Goal: Task Accomplishment & Management: Manage account settings

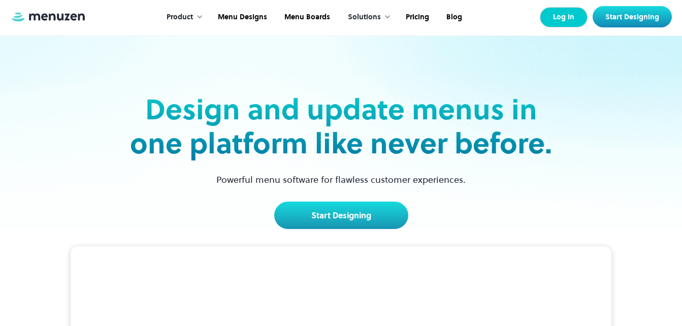
click at [560, 14] on link "Log In" at bounding box center [564, 17] width 48 height 20
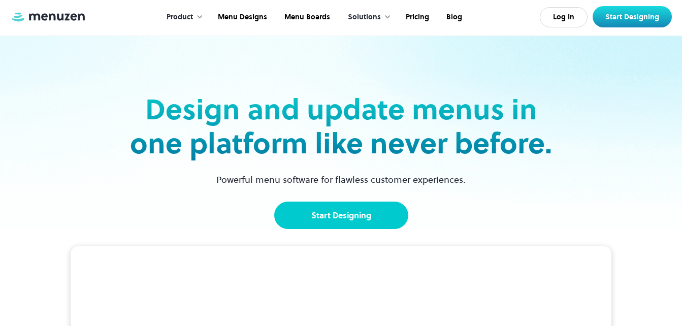
click at [361, 211] on link "Start Designing" at bounding box center [341, 215] width 134 height 27
click at [368, 208] on link "Start Designing" at bounding box center [341, 215] width 134 height 27
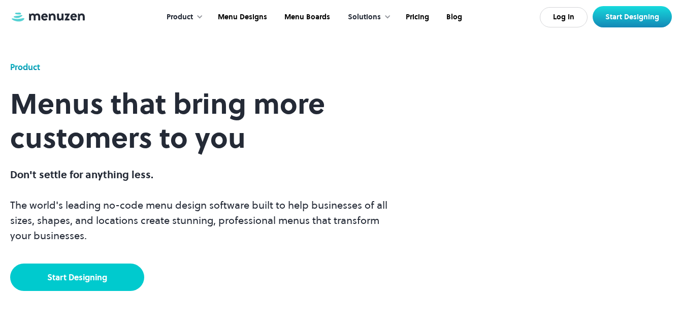
click at [62, 284] on link "Start Designing" at bounding box center [77, 277] width 134 height 27
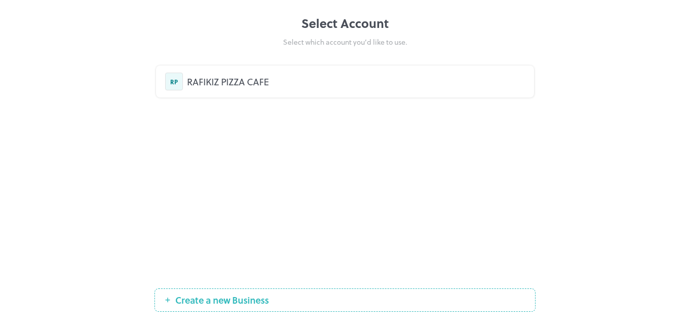
click at [267, 79] on div "RAFIKIZ PIZZA CAFE" at bounding box center [356, 82] width 338 height 14
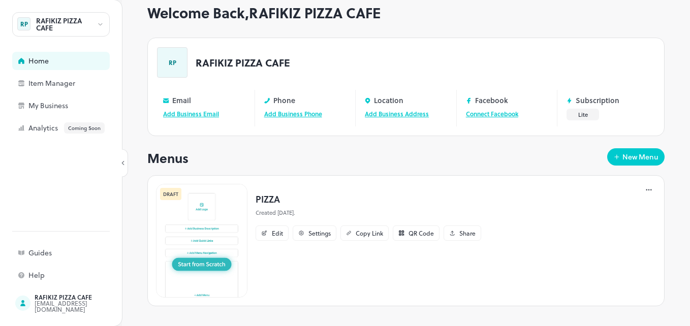
scroll to position [25, 0]
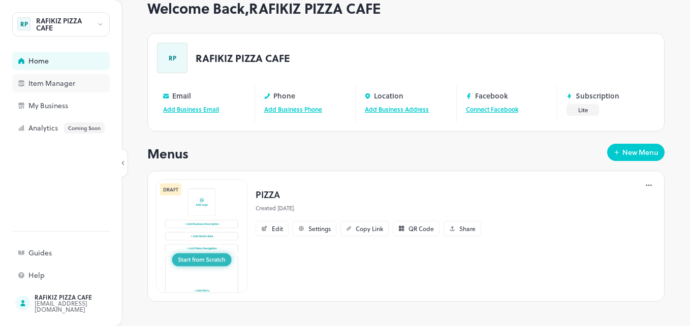
click at [54, 80] on div "Item Manager" at bounding box center [79, 83] width 102 height 7
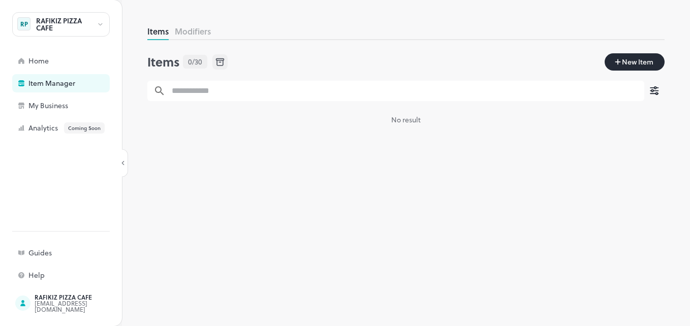
click at [631, 67] on span "New Item" at bounding box center [638, 61] width 34 height 11
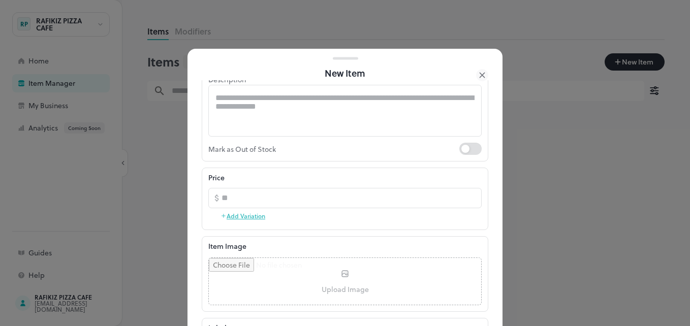
scroll to position [111, 0]
click at [331, 181] on div "Price" at bounding box center [344, 176] width 273 height 11
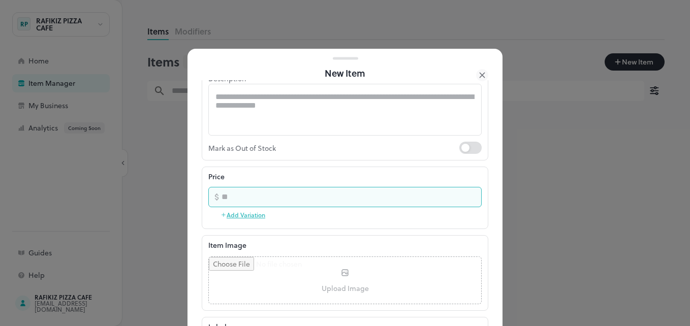
click at [327, 190] on input "number" at bounding box center [352, 197] width 260 height 20
type input "****"
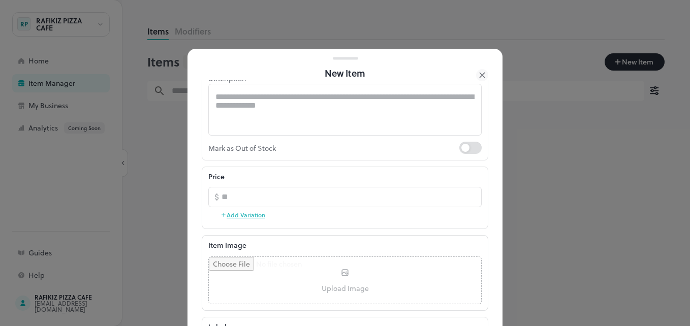
click at [465, 229] on div "Price ​ **** ​ Add Variation" at bounding box center [345, 198] width 287 height 62
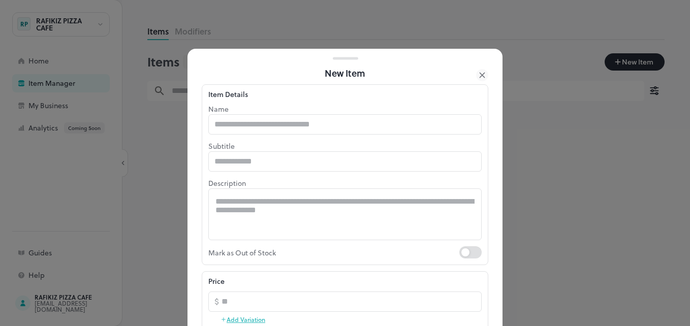
scroll to position [0, 0]
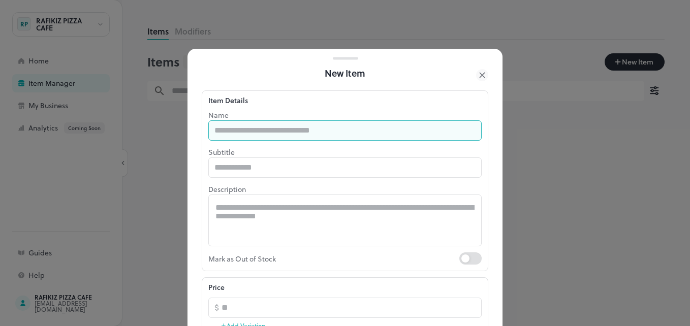
click at [301, 128] on input "text" at bounding box center [344, 130] width 273 height 20
type input "*****"
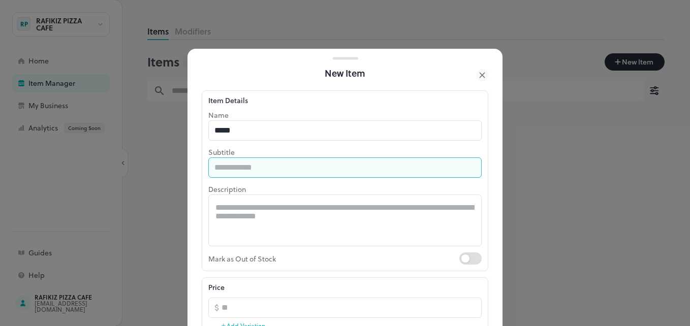
click at [261, 170] on input "text" at bounding box center [344, 168] width 273 height 20
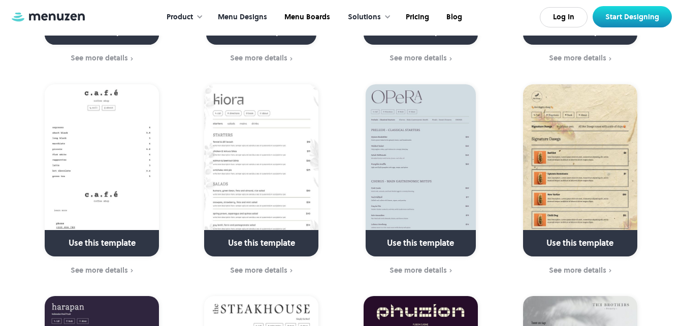
scroll to position [1226, 0]
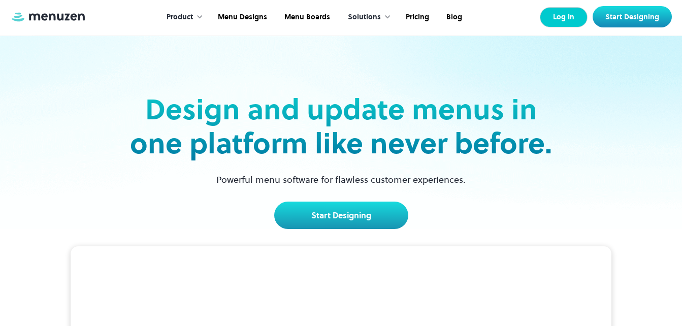
click at [568, 20] on link "Log In" at bounding box center [564, 17] width 48 height 20
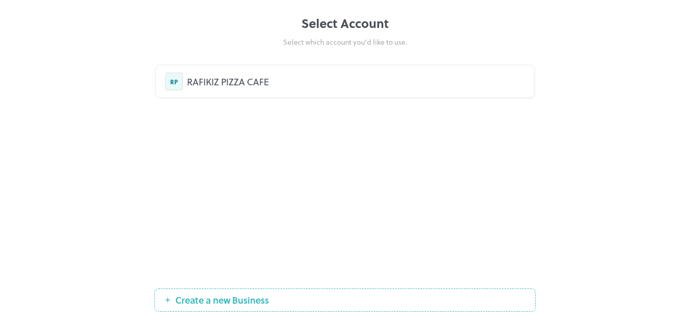
click at [249, 86] on div "RAFIKIZ PIZZA CAFE" at bounding box center [356, 82] width 338 height 14
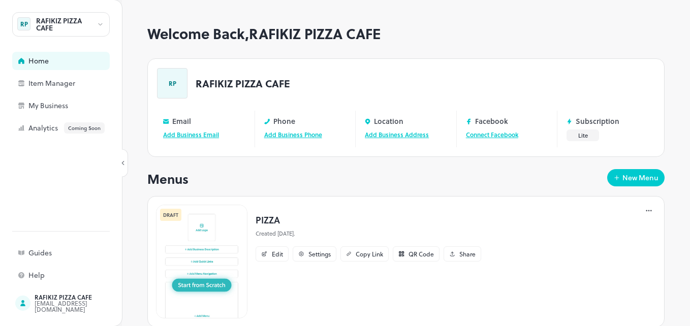
click at [310, 133] on link "Add Business Phone" at bounding box center [293, 134] width 58 height 9
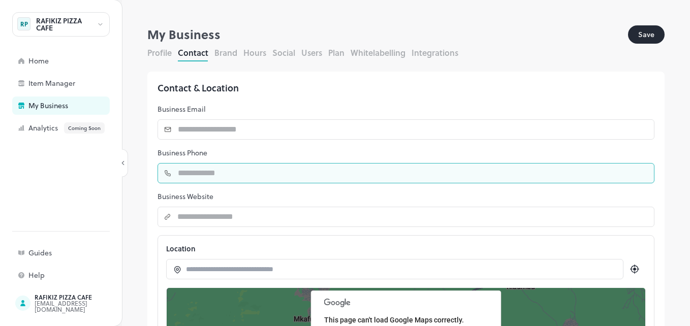
click at [223, 175] on input "number" at bounding box center [413, 173] width 483 height 20
type input "**********"
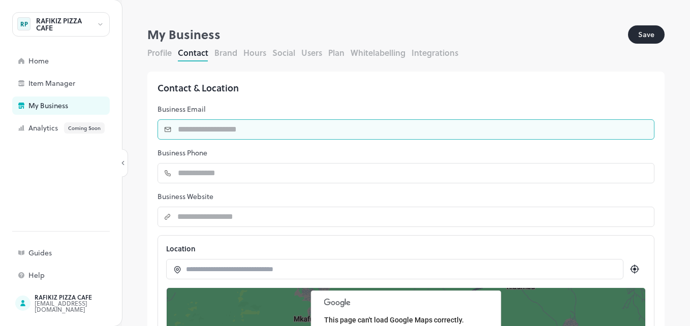
click at [217, 125] on input "text" at bounding box center [413, 129] width 483 height 20
type input "**********"
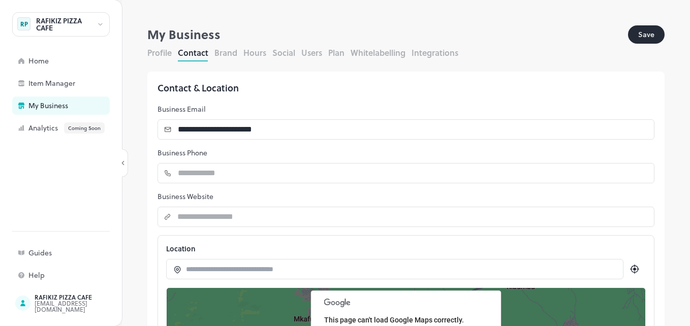
click at [204, 271] on input at bounding box center [400, 269] width 428 height 11
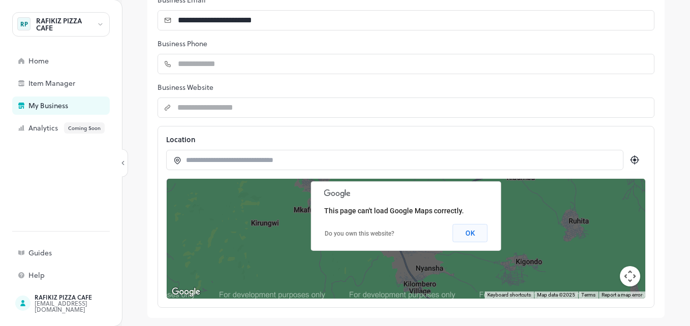
click at [462, 238] on button "OK" at bounding box center [470, 233] width 35 height 18
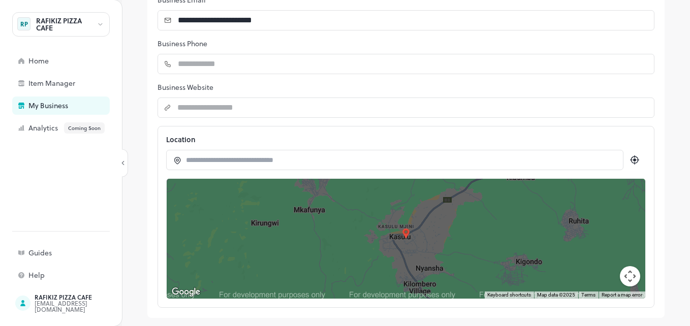
click at [252, 164] on input at bounding box center [400, 160] width 428 height 11
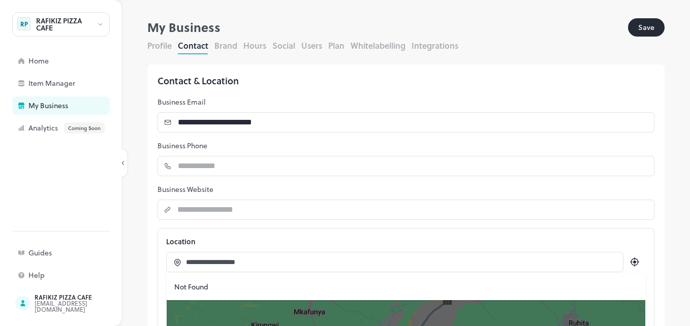
scroll to position [0, 0]
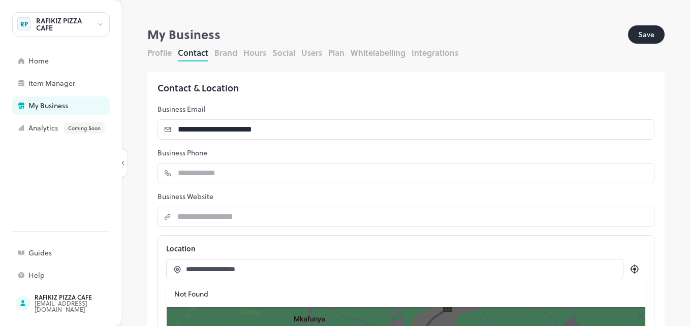
type input "**********"
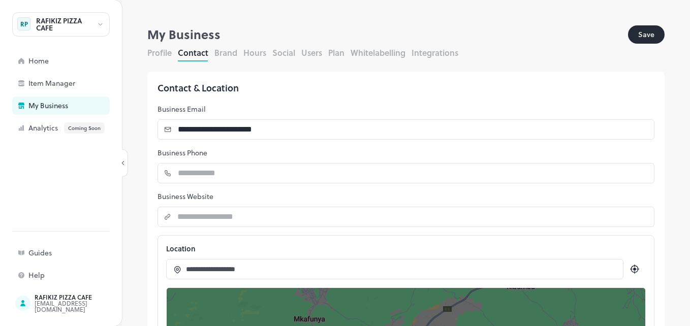
click at [637, 34] on button "Save" at bounding box center [646, 34] width 37 height 18
click at [643, 32] on button "Save" at bounding box center [646, 34] width 37 height 18
click at [224, 52] on button "Brand" at bounding box center [225, 53] width 23 height 12
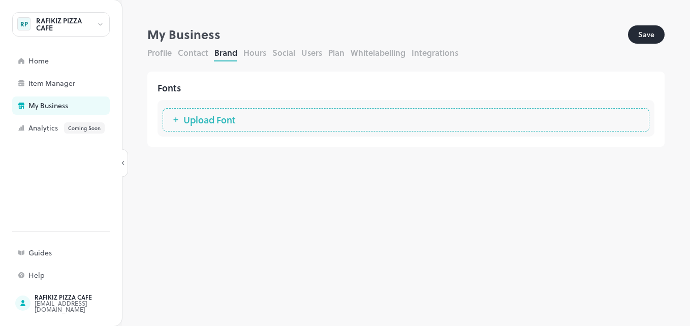
click at [254, 52] on button "Hours" at bounding box center [254, 53] width 23 height 12
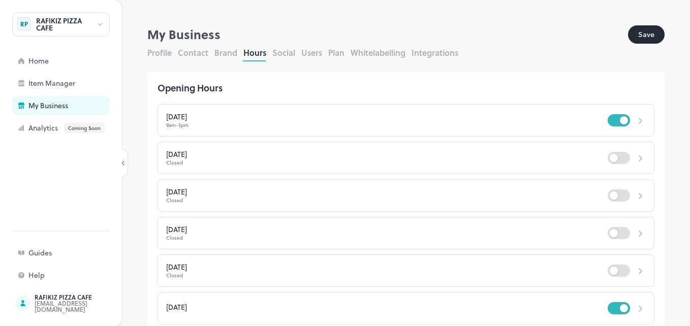
click at [640, 120] on div "Monday 9am - 5pm" at bounding box center [406, 120] width 497 height 33
click at [639, 119] on icon at bounding box center [640, 120] width 3 height 5
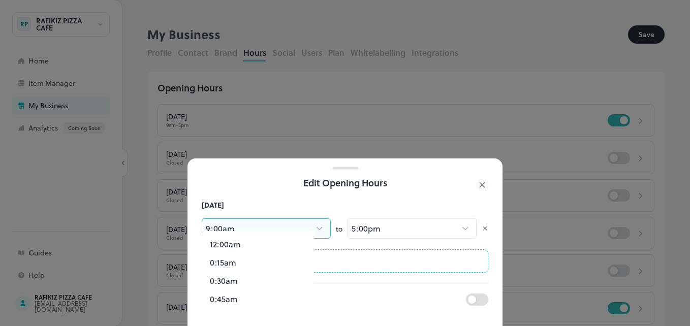
click at [249, 214] on body "**********" at bounding box center [345, 163] width 690 height 326
click at [228, 284] on li "11:00am" at bounding box center [258, 282] width 112 height 18
type input "***"
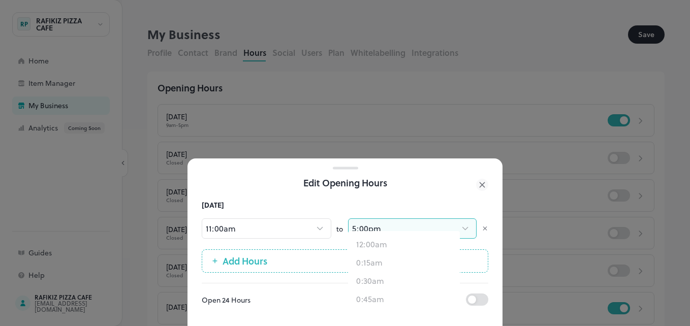
scroll to position [1219, 0]
click at [412, 219] on body "**********" at bounding box center [345, 163] width 690 height 326
click at [376, 295] on li "12:00am" at bounding box center [404, 294] width 112 height 18
type input "****"
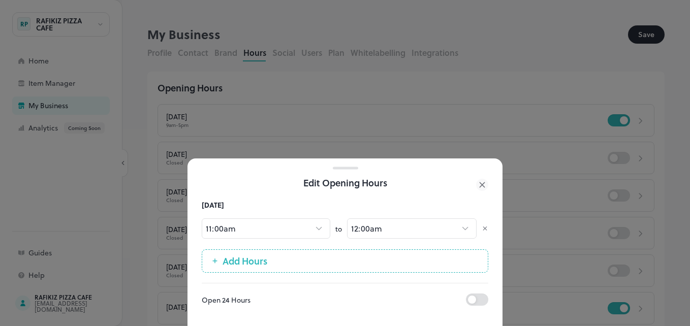
drag, startPoint x: 687, startPoint y: 104, endPoint x: 689, endPoint y: 223, distance: 118.4
click at [689, 223] on div at bounding box center [345, 163] width 690 height 326
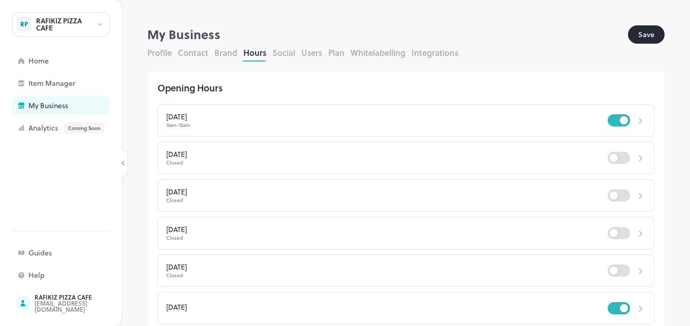
drag, startPoint x: 689, startPoint y: 146, endPoint x: 690, endPoint y: 269, distance: 123.0
click at [635, 155] on icon at bounding box center [640, 158] width 11 height 10
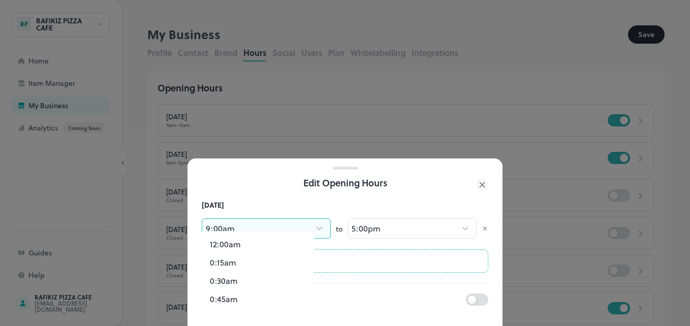
scroll to position [634, 0]
click at [260, 215] on body "**********" at bounding box center [345, 163] width 690 height 326
click at [232, 249] on li "11:00am" at bounding box center [258, 253] width 112 height 18
type input "***"
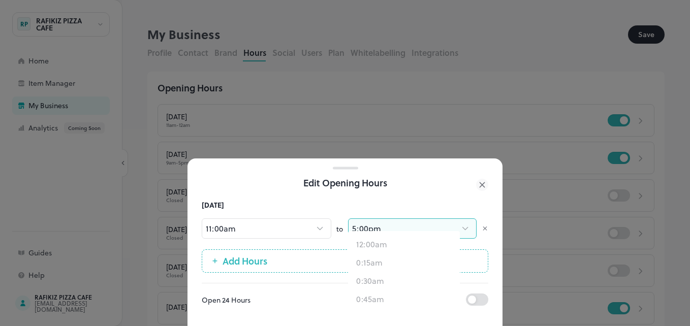
click at [371, 217] on body "**********" at bounding box center [345, 163] width 690 height 326
click at [372, 289] on li "12:00am" at bounding box center [404, 294] width 112 height 18
type input "****"
click at [689, 172] on html "**********" at bounding box center [345, 163] width 690 height 326
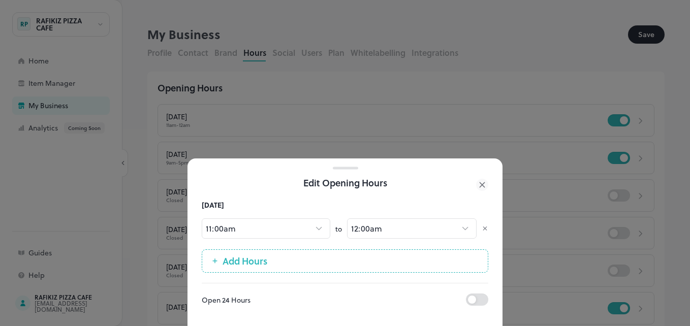
click at [502, 63] on div at bounding box center [345, 163] width 690 height 326
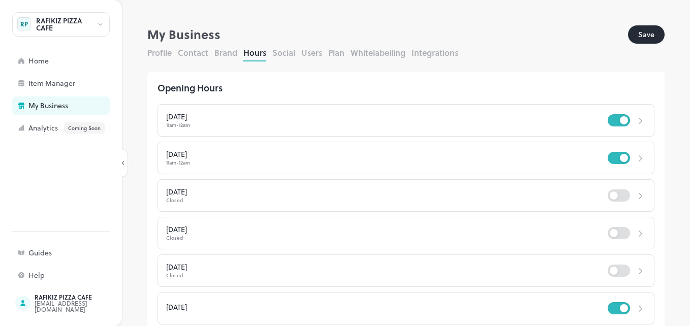
drag, startPoint x: 689, startPoint y: 111, endPoint x: 685, endPoint y: 278, distance: 167.2
click at [685, 278] on div at bounding box center [345, 163] width 690 height 326
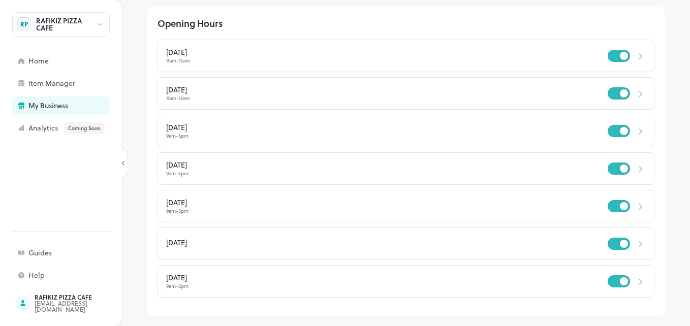
click at [634, 235] on div "Saturday" at bounding box center [406, 244] width 497 height 33
click at [635, 240] on icon at bounding box center [640, 244] width 11 height 10
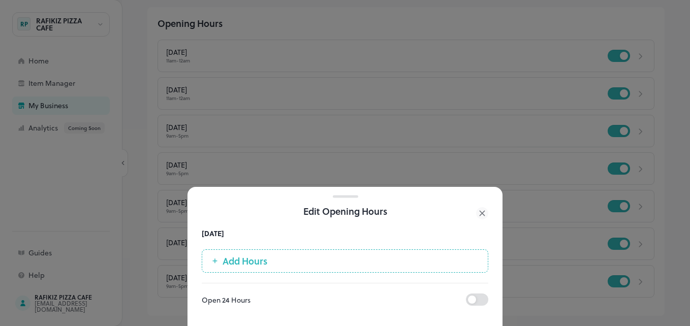
click at [330, 241] on div "Saturday Add Hours Open 24 Hours" at bounding box center [344, 278] width 315 height 98
click at [295, 249] on button "Add Hours" at bounding box center [345, 260] width 287 height 23
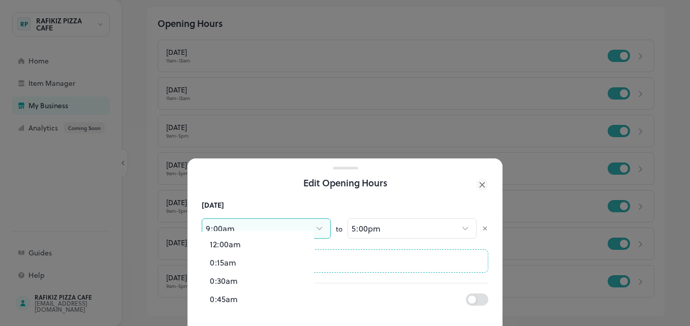
scroll to position [634, 0]
click at [297, 223] on body "**********" at bounding box center [345, 163] width 690 height 326
click at [243, 251] on li "11:00am" at bounding box center [258, 256] width 112 height 18
type input "***"
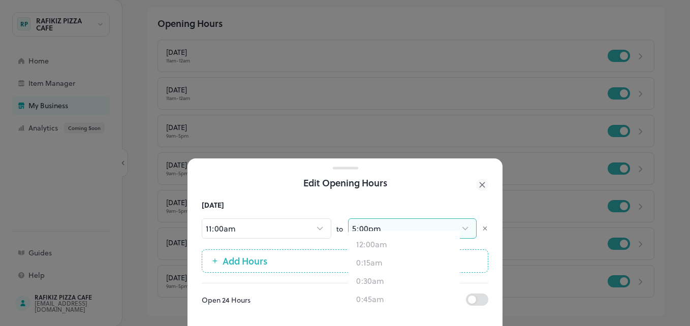
click at [402, 215] on body "**********" at bounding box center [345, 163] width 690 height 326
click at [385, 291] on li "12:00am" at bounding box center [404, 294] width 112 height 18
type input "****"
click at [601, 174] on div at bounding box center [345, 163] width 690 height 326
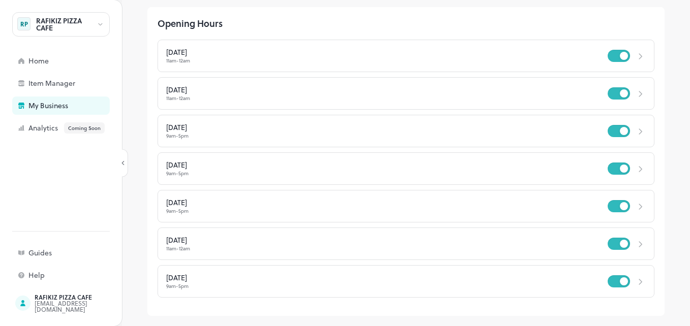
click at [635, 204] on icon at bounding box center [640, 207] width 11 height 10
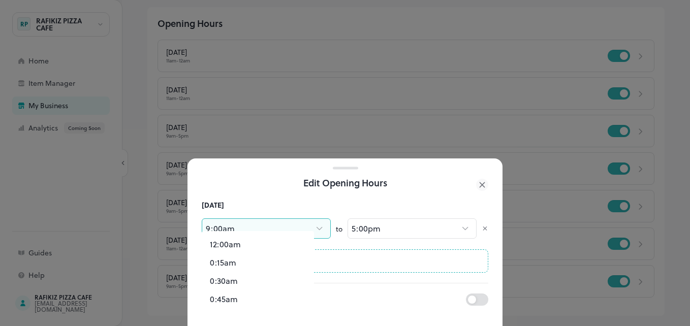
click at [254, 218] on body "**********" at bounding box center [345, 163] width 690 height 326
click at [232, 279] on li "11:00am" at bounding box center [258, 282] width 112 height 18
type input "***"
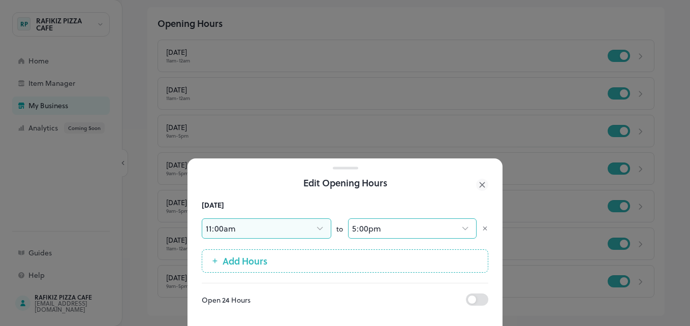
click at [380, 222] on body "**********" at bounding box center [345, 163] width 690 height 326
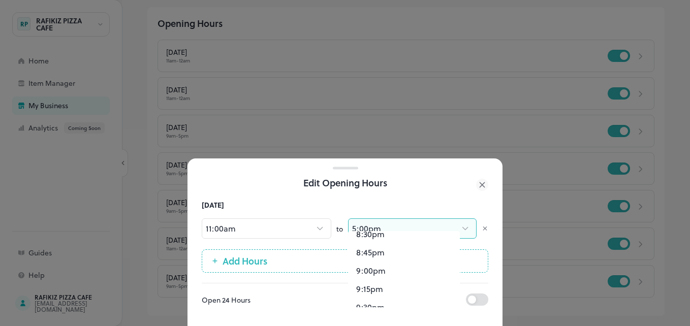
scroll to position [1706, 0]
click at [390, 295] on li "12:00am" at bounding box center [404, 294] width 112 height 18
type input "****"
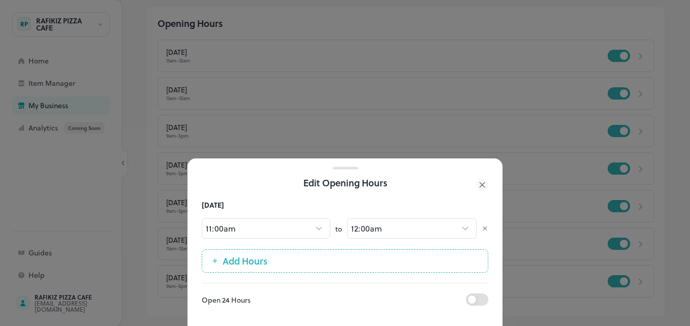
click at [676, 189] on div at bounding box center [345, 163] width 690 height 326
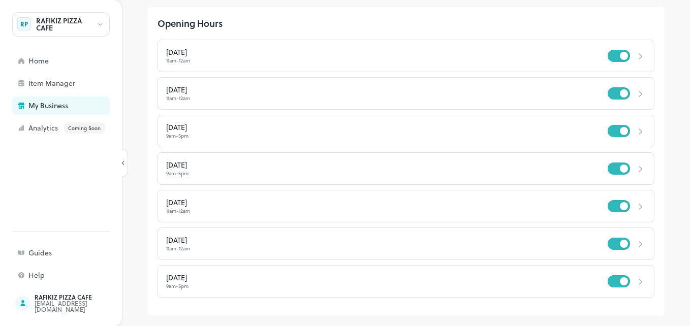
click at [632, 162] on div at bounding box center [638, 168] width 16 height 15
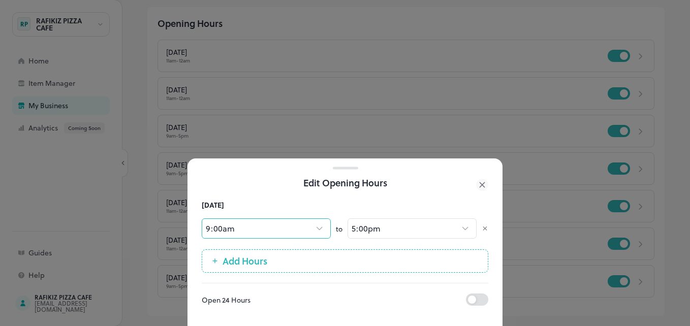
click at [274, 219] on body "**********" at bounding box center [345, 163] width 690 height 326
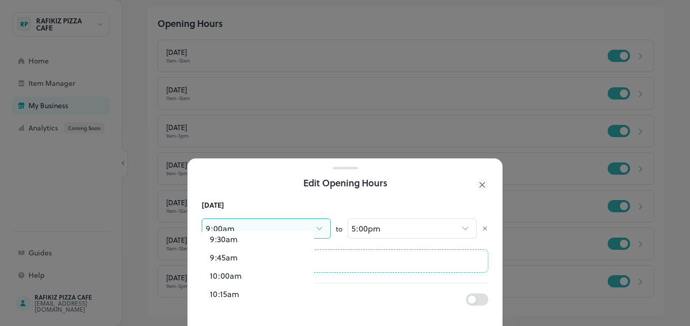
scroll to position [767, 0]
click at [237, 280] on li "11:00am" at bounding box center [258, 282] width 112 height 18
type input "***"
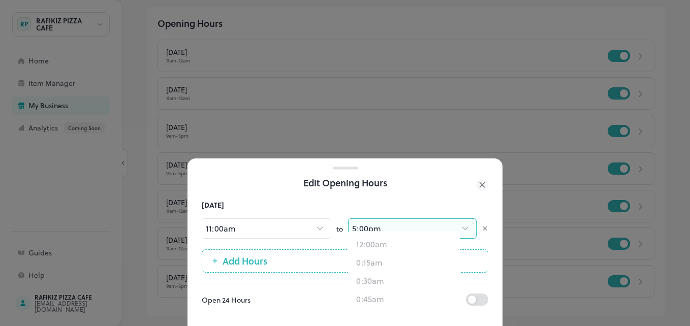
scroll to position [1219, 0]
click at [372, 217] on body "**********" at bounding box center [345, 163] width 690 height 326
click at [373, 292] on li "12:00am" at bounding box center [404, 294] width 112 height 18
type input "****"
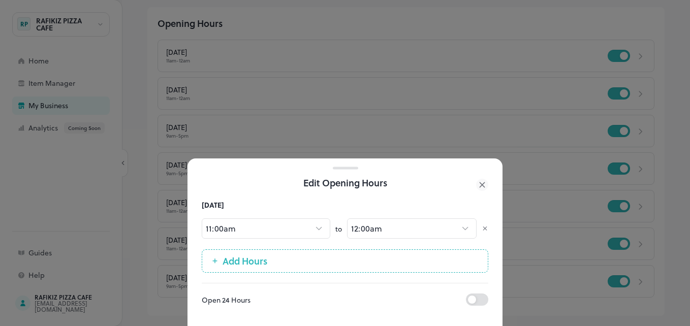
click at [667, 219] on div at bounding box center [345, 163] width 690 height 326
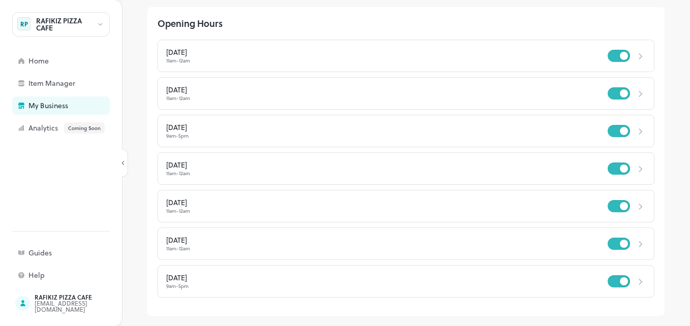
click at [667, 219] on div at bounding box center [345, 163] width 690 height 326
click at [267, 123] on div "Wednesday 9am - 5pm" at bounding box center [406, 131] width 497 height 33
click at [630, 123] on div "Wednesday 9am - 5pm" at bounding box center [406, 131] width 497 height 33
click at [635, 129] on icon at bounding box center [640, 132] width 11 height 10
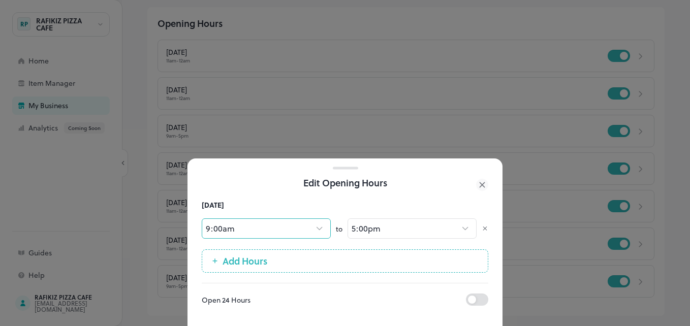
click at [255, 227] on body "**********" at bounding box center [345, 163] width 690 height 326
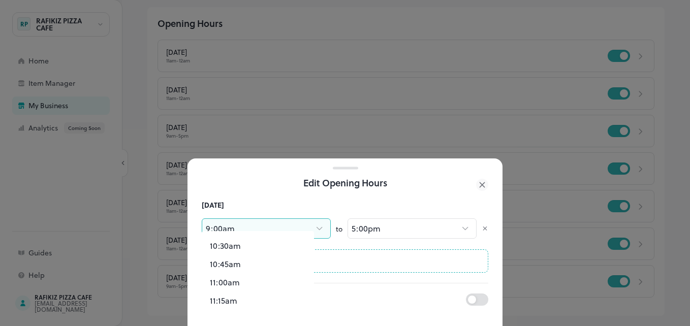
scroll to position [776, 0]
click at [234, 275] on li "11:00am" at bounding box center [258, 273] width 112 height 18
type input "***"
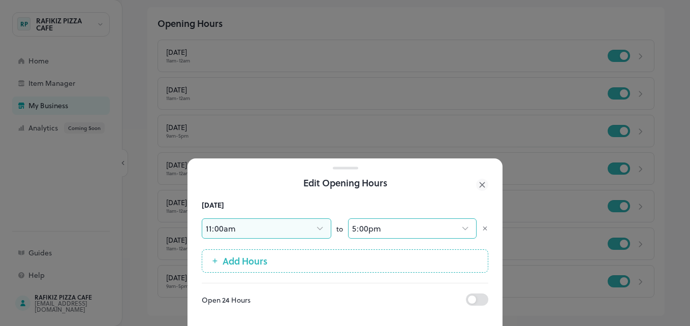
click at [403, 227] on body "**********" at bounding box center [345, 163] width 690 height 326
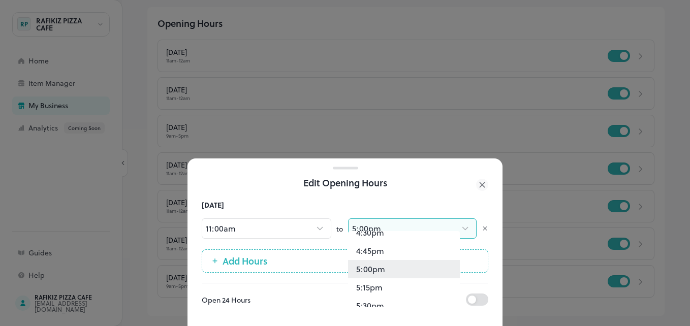
scroll to position [1706, 0]
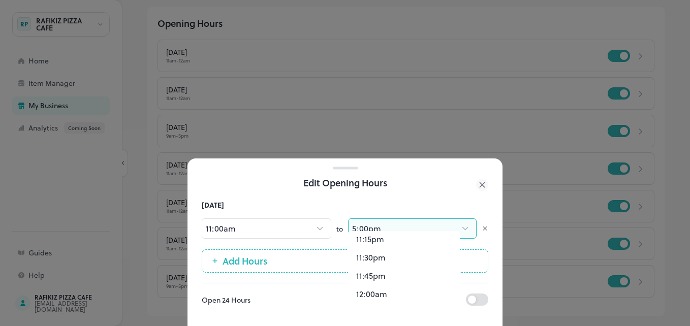
click at [374, 296] on li "12:00am" at bounding box center [404, 294] width 112 height 18
type input "****"
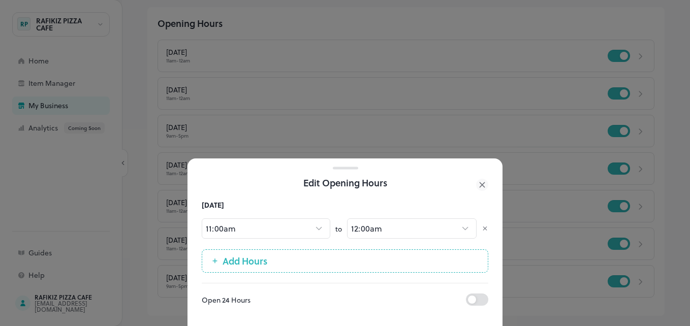
click at [676, 193] on div at bounding box center [345, 163] width 690 height 326
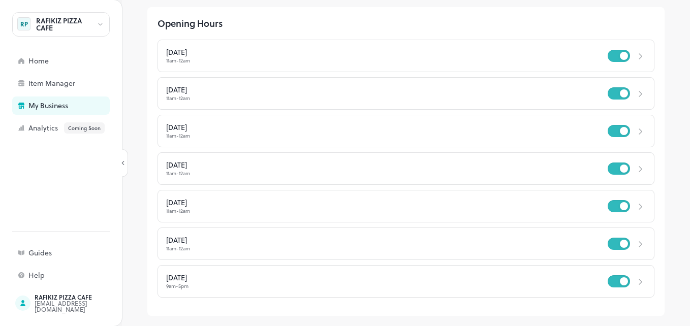
click at [539, 272] on div "Sunday 9am - 5pm" at bounding box center [406, 281] width 497 height 33
click at [630, 277] on div at bounding box center [638, 281] width 16 height 15
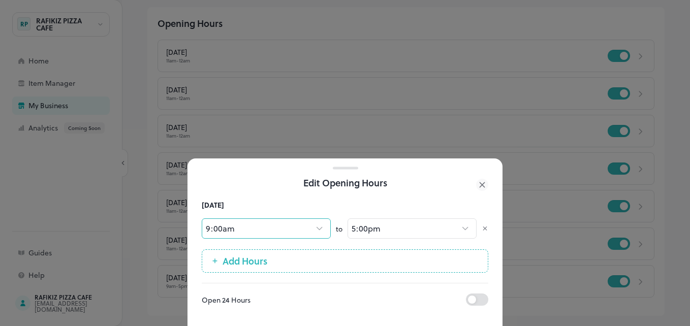
click at [249, 219] on body "**********" at bounding box center [345, 163] width 690 height 326
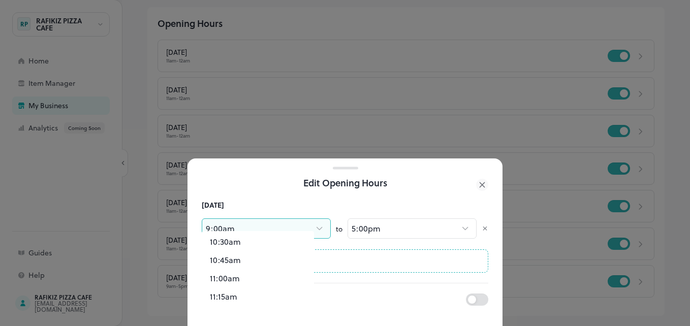
scroll to position [771, 0]
click at [241, 279] on li "11:00am" at bounding box center [258, 278] width 112 height 18
type input "***"
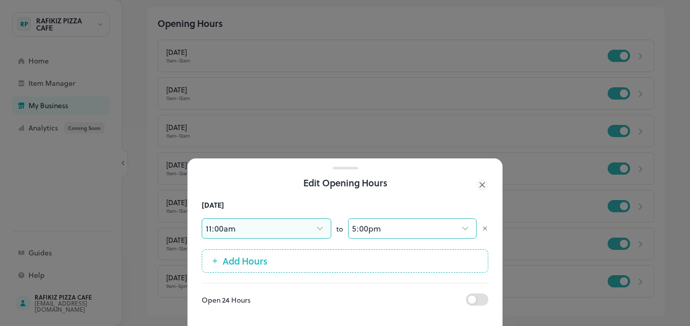
click at [367, 216] on body "**********" at bounding box center [345, 163] width 690 height 326
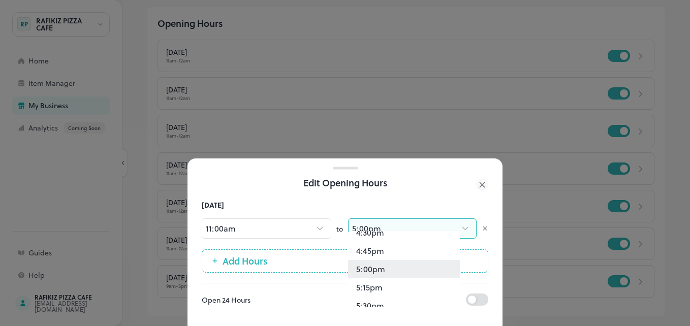
scroll to position [1706, 0]
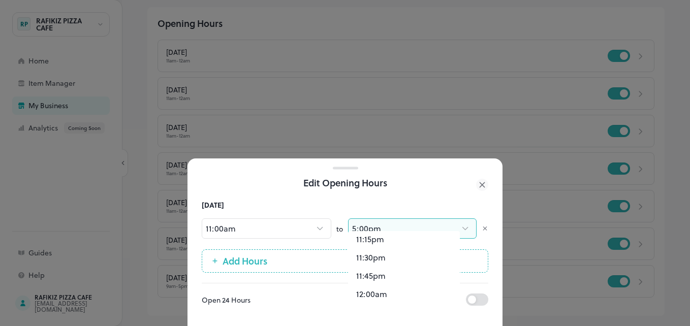
click at [374, 291] on li "12:00am" at bounding box center [404, 294] width 112 height 18
type input "****"
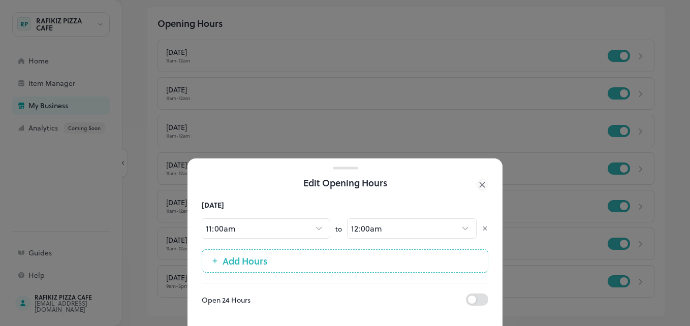
click at [663, 228] on div at bounding box center [345, 163] width 690 height 326
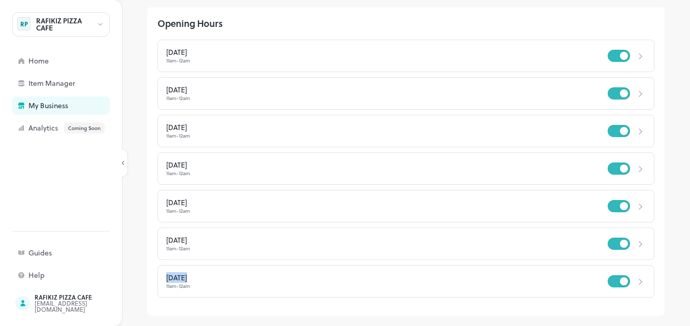
click at [663, 228] on div "**********" at bounding box center [406, 111] width 568 height 301
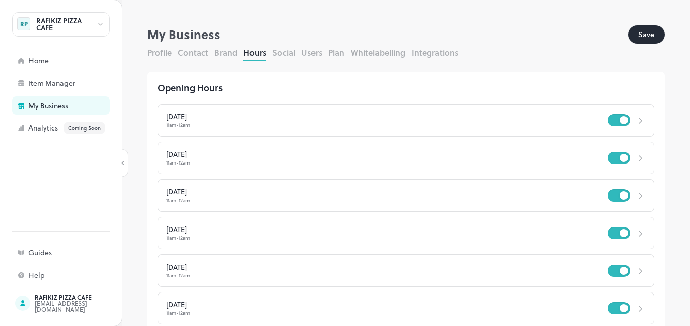
click at [639, 32] on button "Save" at bounding box center [646, 34] width 37 height 18
click at [284, 52] on button "Social" at bounding box center [283, 53] width 23 height 12
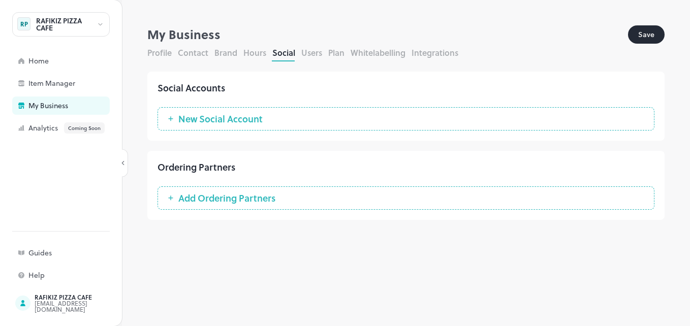
click at [321, 48] on button "Users" at bounding box center [311, 53] width 21 height 12
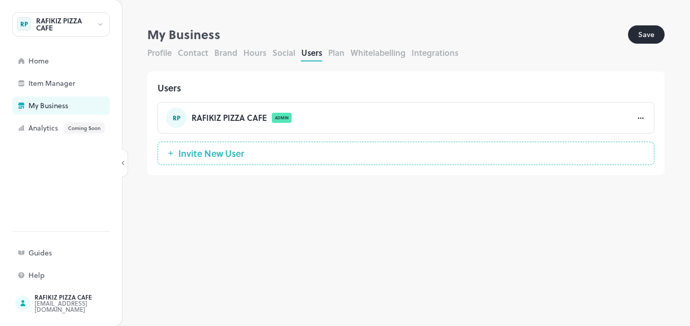
click at [411, 49] on div "Profile Contact Brand Hours Social Users Plan Whitelabelling Integrations" at bounding box center [405, 54] width 517 height 15
click at [57, 81] on div "Item Manager" at bounding box center [79, 83] width 102 height 7
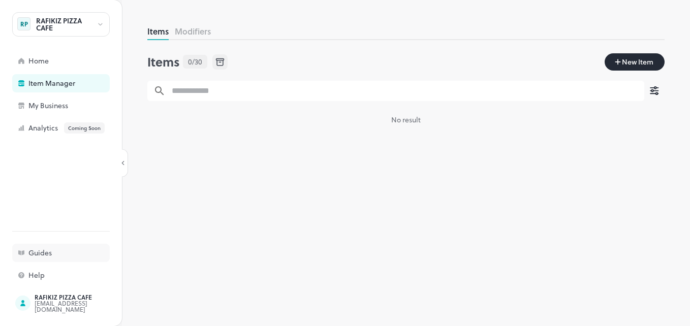
click at [54, 260] on div "Guides" at bounding box center [61, 253] width 98 height 18
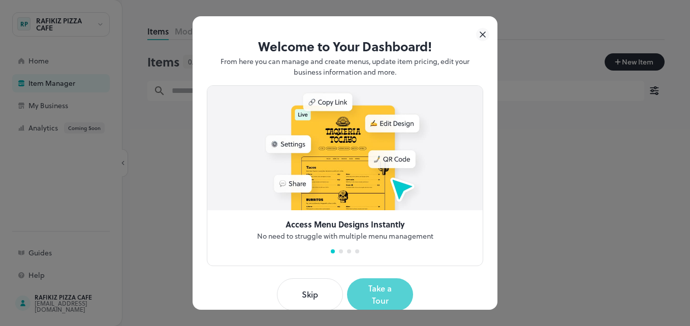
click at [373, 294] on button "Take a Tour" at bounding box center [380, 294] width 66 height 33
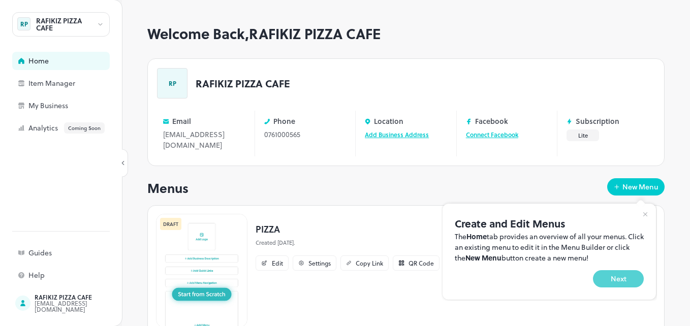
click at [632, 276] on button "Next" at bounding box center [618, 278] width 51 height 17
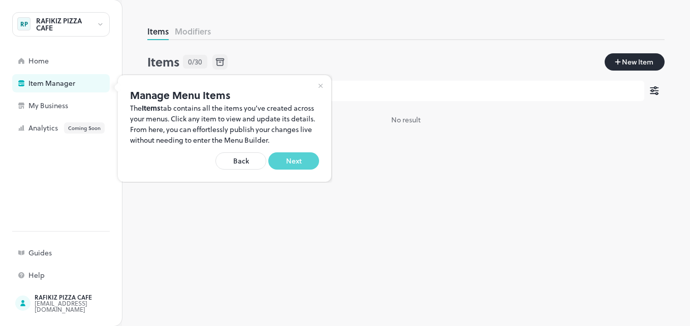
click at [298, 159] on button "Next" at bounding box center [293, 160] width 51 height 17
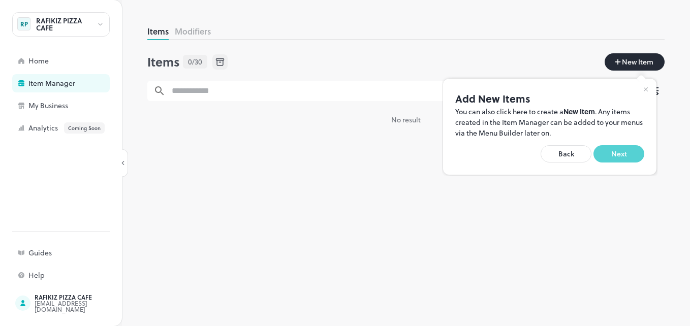
click at [622, 152] on button "Next" at bounding box center [618, 153] width 51 height 17
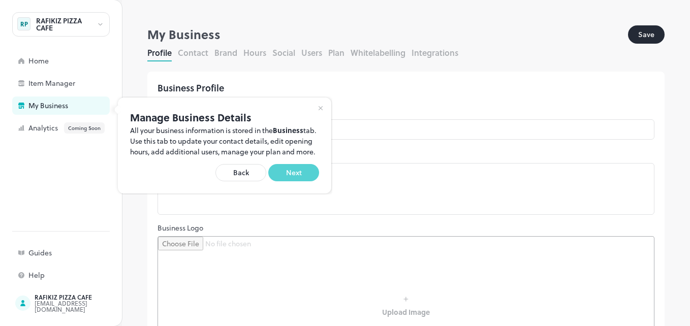
click at [312, 179] on button "Next" at bounding box center [293, 172] width 51 height 17
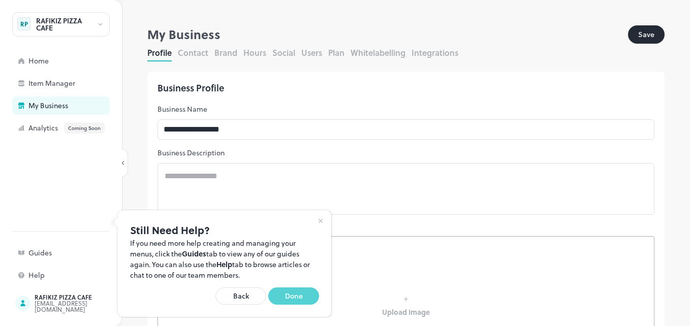
click at [296, 292] on button "Done" at bounding box center [293, 296] width 51 height 17
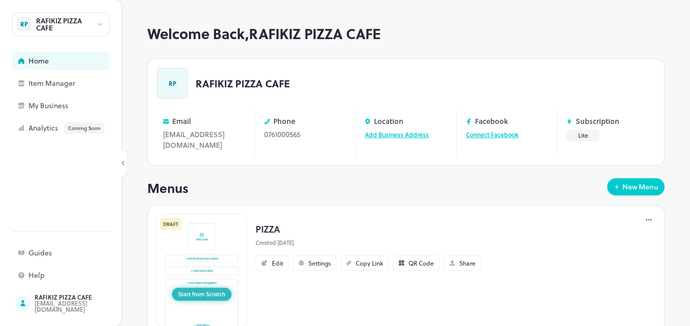
scroll to position [35, 0]
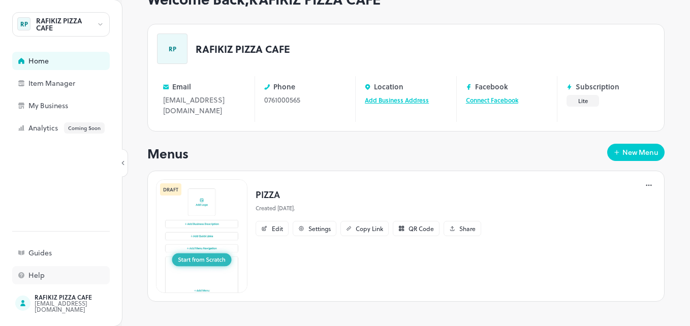
click at [36, 273] on div "Help" at bounding box center [79, 275] width 102 height 7
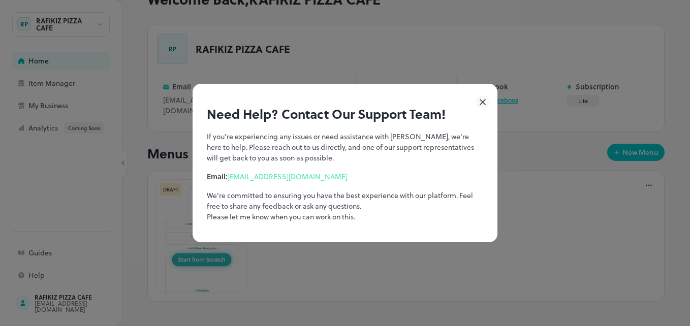
click at [485, 99] on icon at bounding box center [482, 102] width 13 height 13
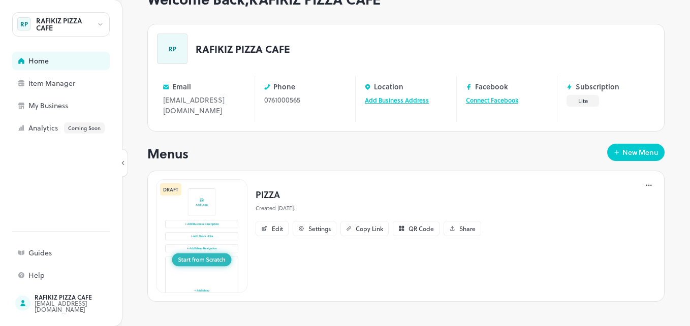
click at [99, 16] on div "RAFIKIZ PIZZA CAFE" at bounding box center [61, 24] width 98 height 24
click at [97, 41] on div at bounding box center [61, 43] width 98 height 10
click at [60, 152] on div at bounding box center [345, 163] width 690 height 326
click at [316, 230] on div "Settings" at bounding box center [319, 229] width 22 height 6
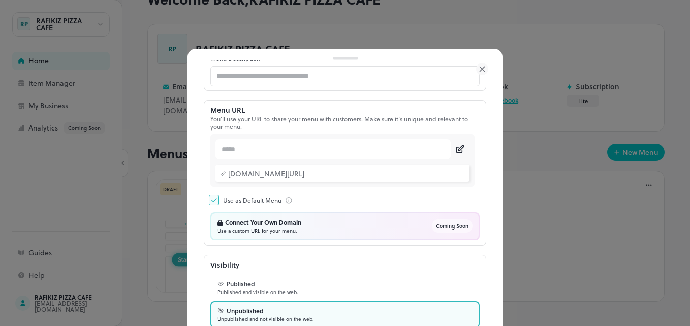
scroll to position [144, 0]
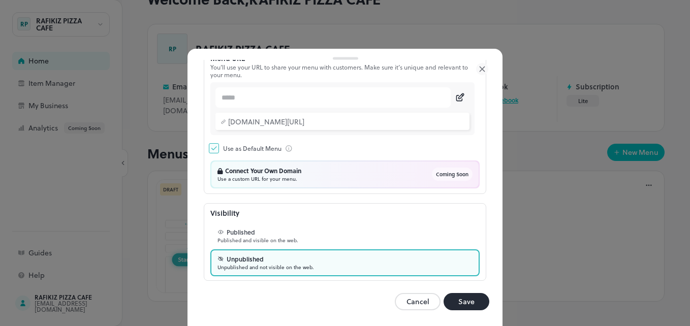
click at [371, 150] on div "Use as Default Menu" at bounding box center [344, 148] width 269 height 18
click at [455, 99] on icon at bounding box center [460, 97] width 11 height 10
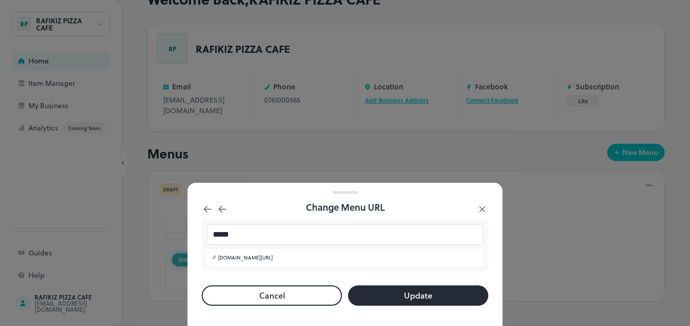
click at [484, 207] on icon at bounding box center [482, 209] width 5 height 5
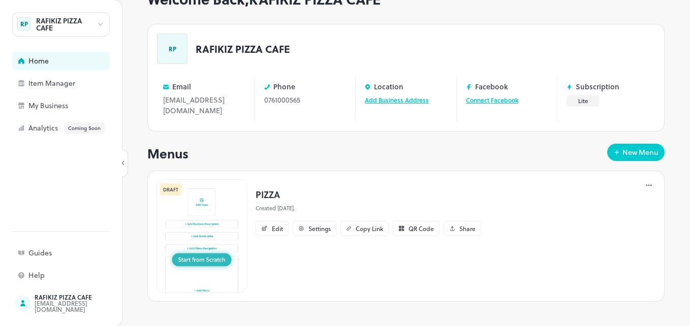
click at [599, 209] on div "DRAFT PIZZA Created 2 days ago. Edit Settings Copy Link QR Code Share" at bounding box center [405, 236] width 517 height 131
click at [644, 183] on icon at bounding box center [649, 185] width 10 height 10
click at [591, 271] on p "Settings" at bounding box center [588, 273] width 22 height 9
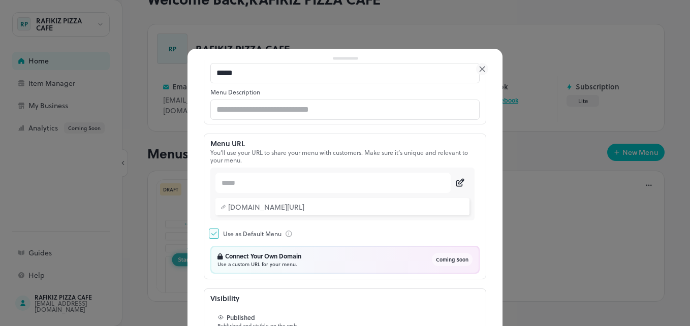
scroll to position [144, 0]
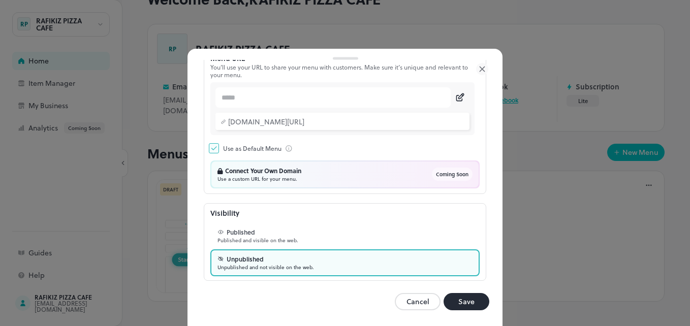
click at [396, 309] on button "Cancel" at bounding box center [418, 301] width 46 height 17
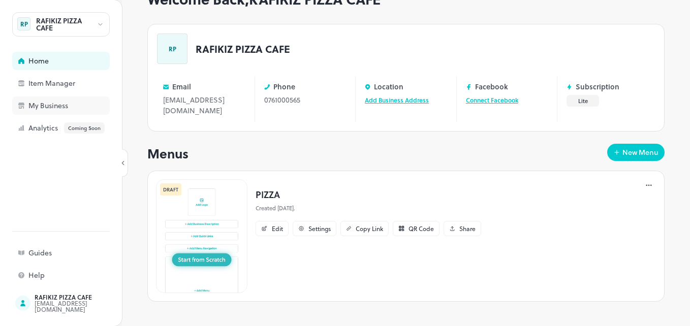
click at [53, 100] on div "My Business" at bounding box center [61, 106] width 98 height 18
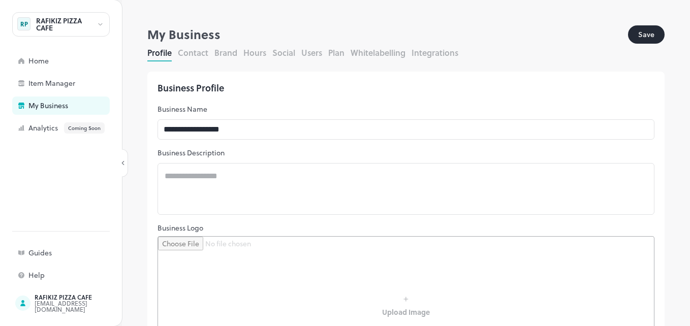
scroll to position [253, 0]
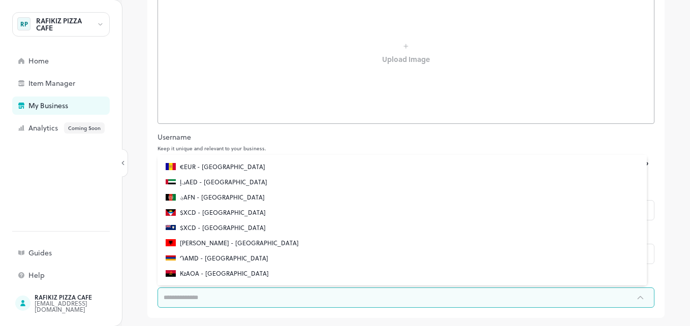
click at [590, 297] on input "text" at bounding box center [396, 298] width 477 height 20
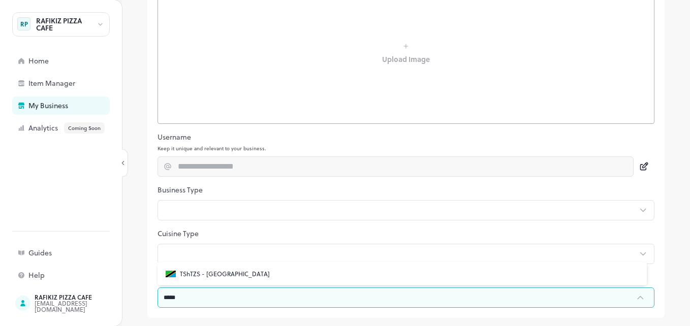
click at [198, 271] on p "TShTZS - Tanzania" at bounding box center [225, 273] width 90 height 9
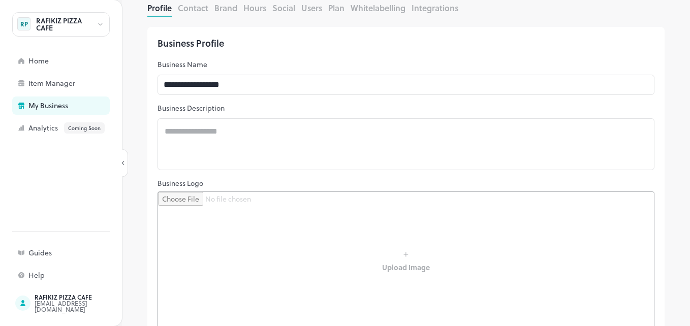
scroll to position [0, 0]
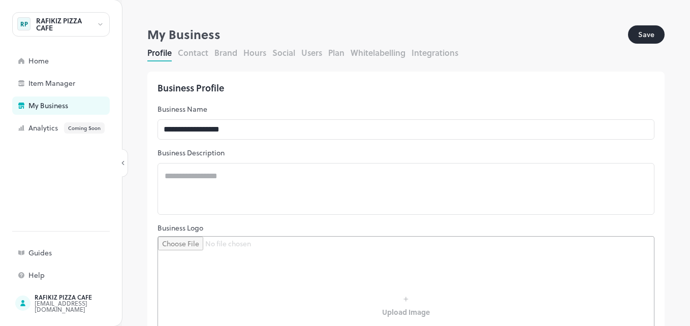
type input "**********"
click at [637, 34] on button "Save" at bounding box center [646, 34] width 37 height 18
click at [27, 87] on div "Item Manager" at bounding box center [61, 83] width 98 height 18
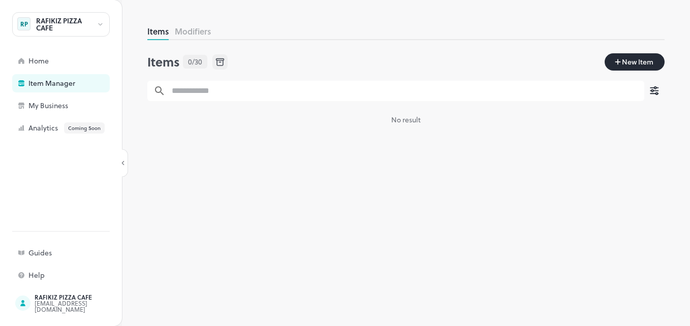
click at [27, 87] on div "Item Manager" at bounding box center [61, 83] width 98 height 18
click at [621, 55] on button "New Item" at bounding box center [635, 61] width 60 height 17
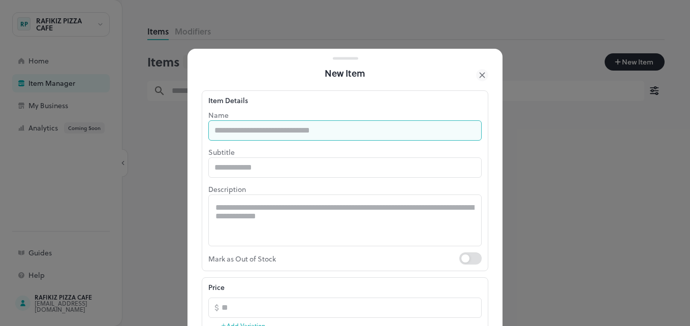
click at [259, 129] on input "text" at bounding box center [344, 130] width 273 height 20
type input "**********"
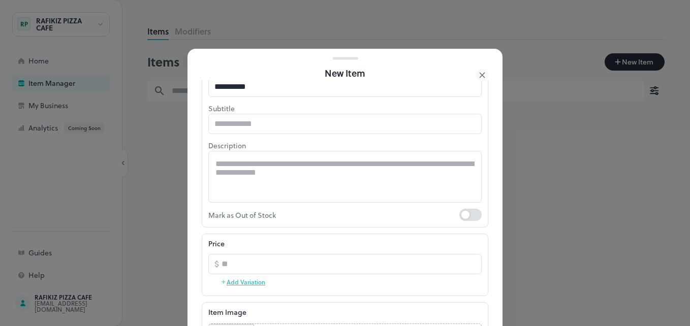
scroll to position [51, 0]
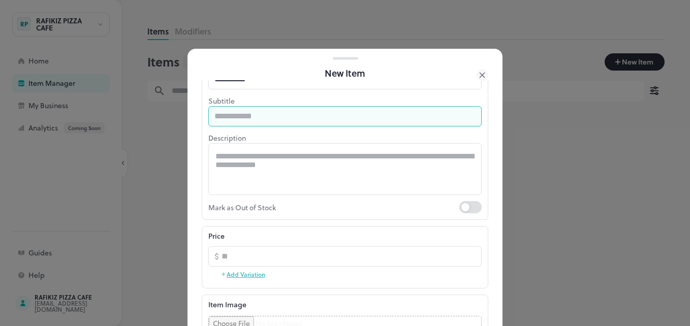
click at [265, 118] on input "text" at bounding box center [344, 116] width 273 height 20
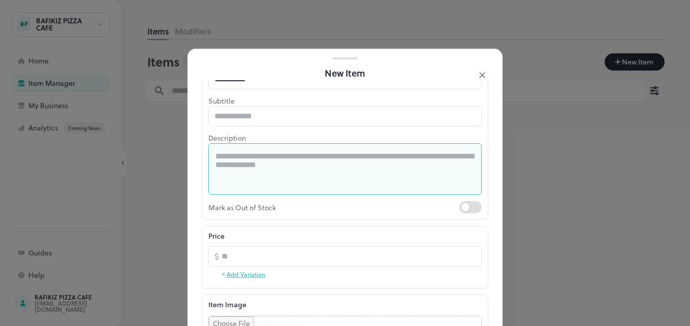
click at [248, 170] on textarea at bounding box center [344, 169] width 259 height 35
type textarea "**********"
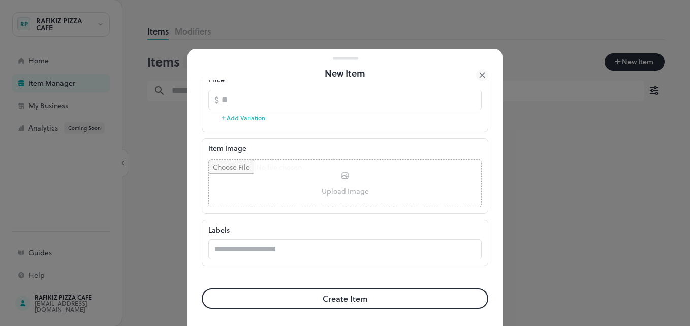
scroll to position [211, 0]
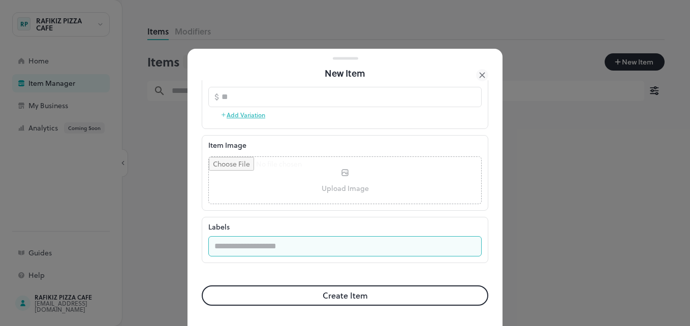
click at [299, 243] on input "text" at bounding box center [344, 246] width 273 height 20
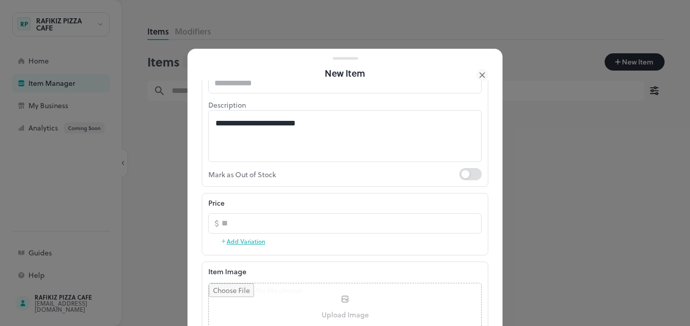
scroll to position [83, 0]
click at [330, 232] on input "number" at bounding box center [352, 224] width 260 height 20
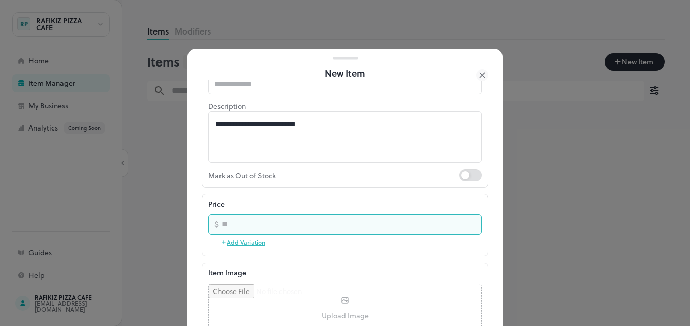
type input "*"
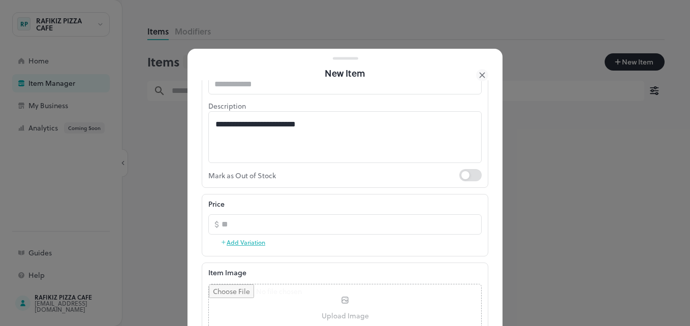
click at [250, 241] on button "Add Variation" at bounding box center [243, 242] width 45 height 15
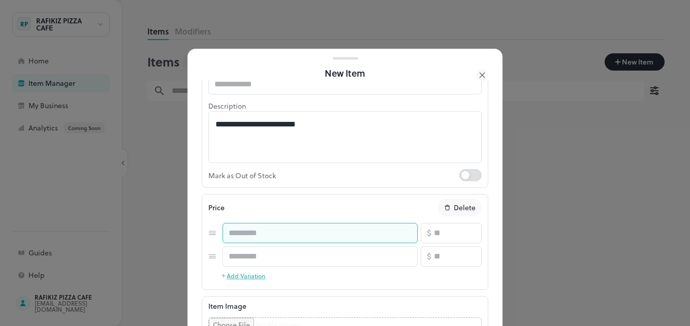
click at [261, 237] on input "text" at bounding box center [320, 233] width 195 height 20
type input "******"
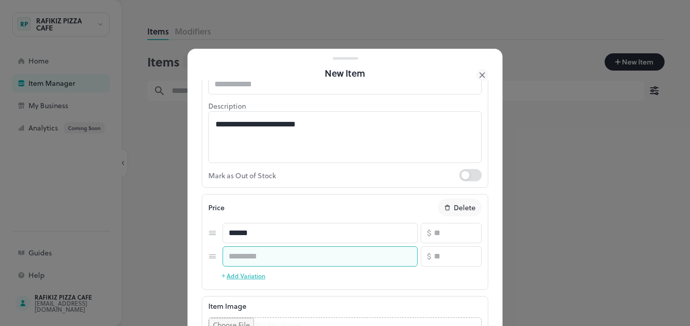
click at [244, 257] on input "text" at bounding box center [320, 256] width 195 height 20
click at [231, 257] on input "*****" at bounding box center [320, 256] width 195 height 20
type input "*****"
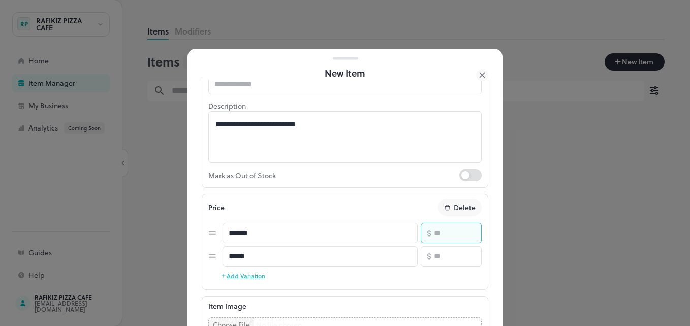
click at [436, 235] on input "number" at bounding box center [458, 233] width 48 height 20
type input "*****"
click at [425, 258] on icon at bounding box center [429, 256] width 9 height 9
click at [441, 256] on input "number" at bounding box center [458, 256] width 48 height 20
type input "*****"
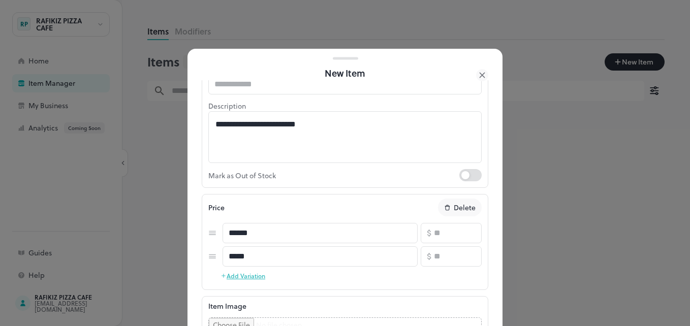
drag, startPoint x: 689, startPoint y: 86, endPoint x: 689, endPoint y: 190, distance: 103.1
click at [689, 190] on html "**********" at bounding box center [345, 163] width 690 height 326
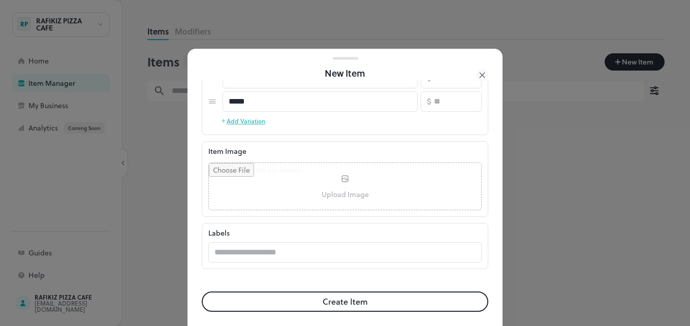
scroll to position [244, 0]
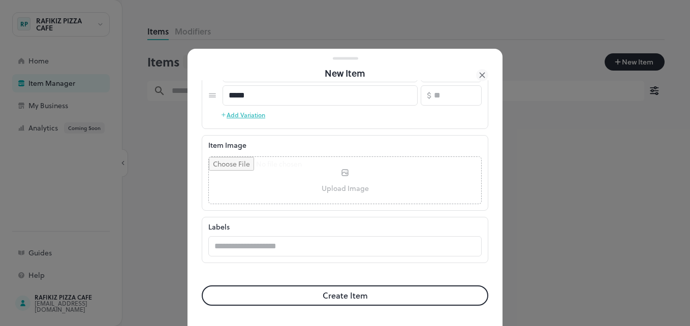
click at [356, 295] on button "Create Item" at bounding box center [345, 296] width 287 height 20
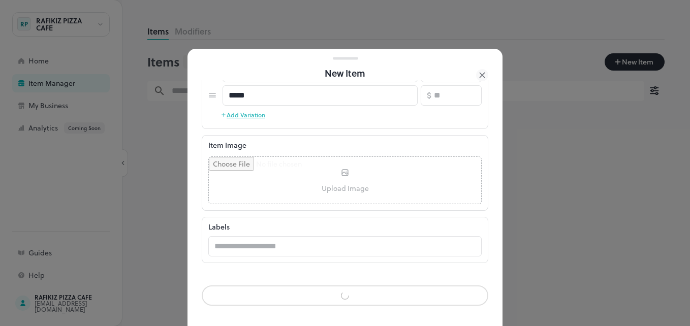
scroll to position [243, 0]
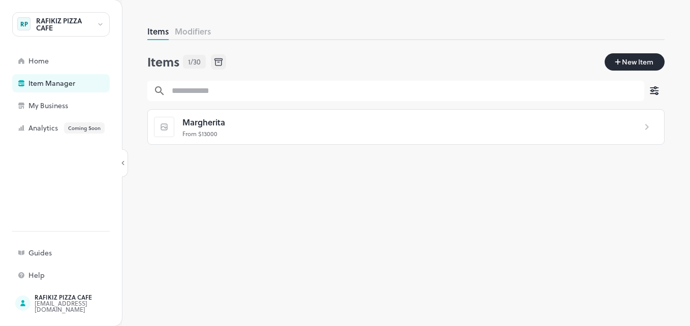
click at [644, 120] on div "Margherita From $ 13000" at bounding box center [405, 127] width 517 height 36
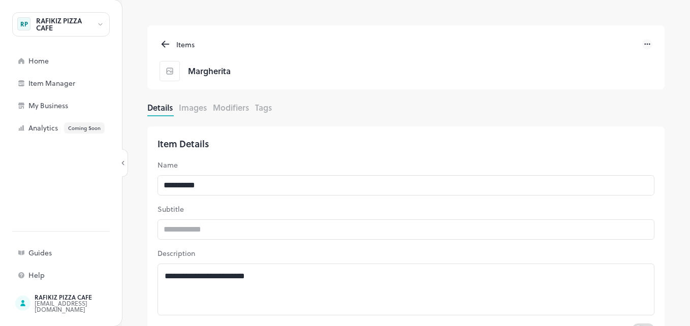
click at [228, 111] on button "Modifiers" at bounding box center [231, 108] width 36 height 12
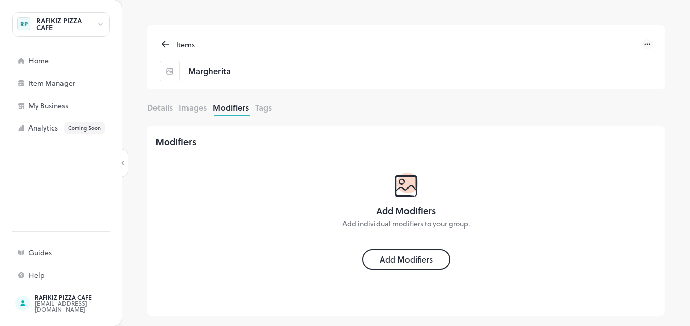
click at [168, 42] on icon at bounding box center [166, 44] width 12 height 12
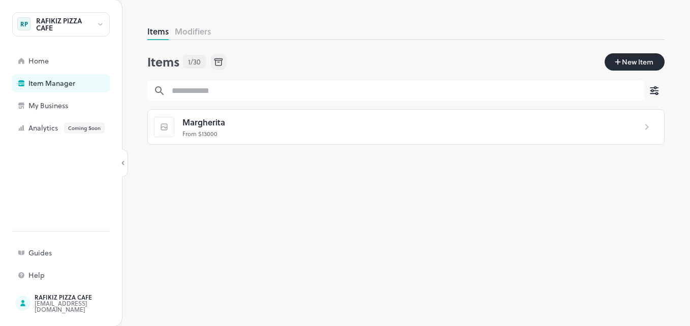
click at [652, 89] on icon "button" at bounding box center [654, 91] width 12 height 12
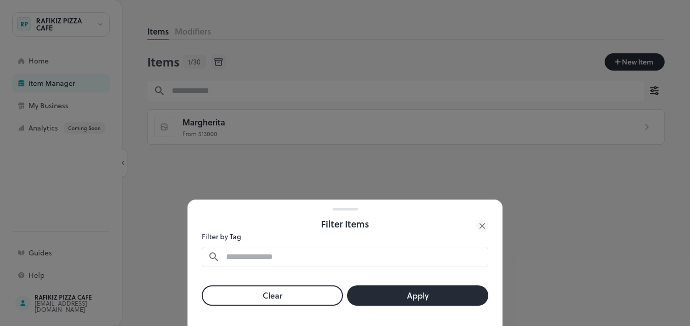
click at [483, 223] on icon at bounding box center [482, 226] width 12 height 12
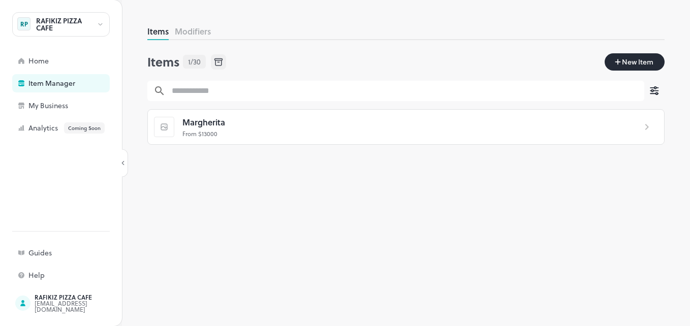
click at [92, 24] on div "RAFIKIZ PIZZA CAFE" at bounding box center [66, 24] width 60 height 14
click at [39, 63] on div at bounding box center [345, 163] width 690 height 326
click at [52, 60] on div "Home" at bounding box center [79, 60] width 102 height 7
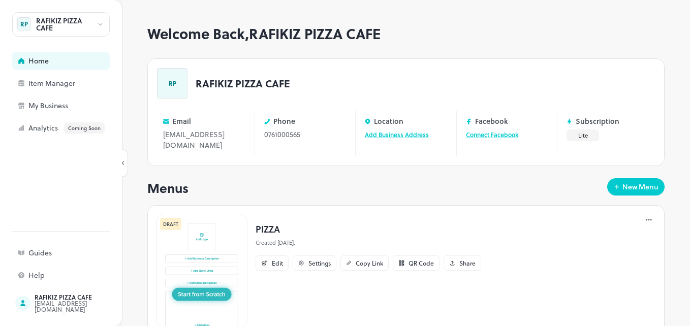
scroll to position [35, 0]
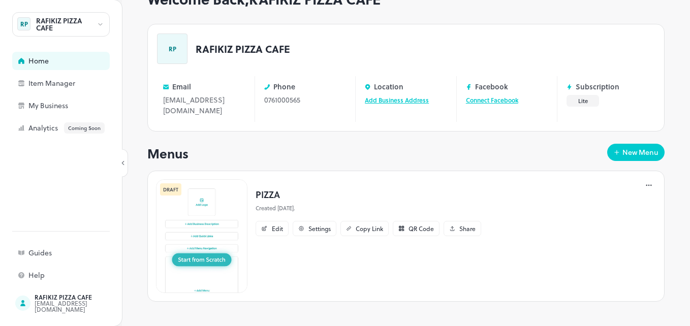
click at [206, 212] on img at bounding box center [201, 236] width 91 height 114
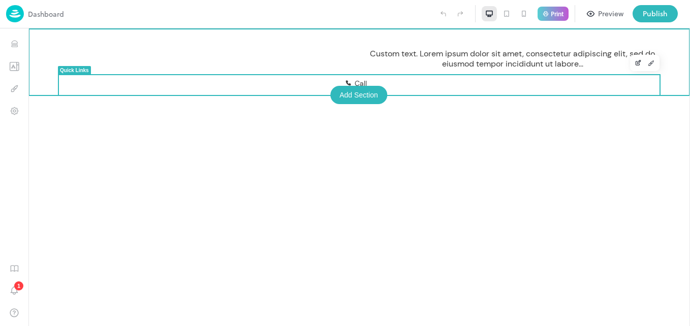
click at [354, 88] on div "Add Section" at bounding box center [358, 95] width 57 height 18
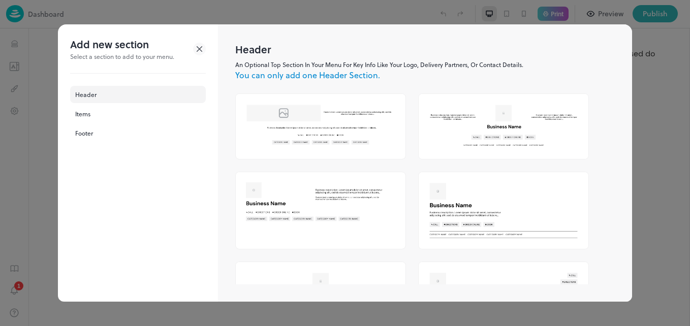
click at [194, 52] on icon at bounding box center [199, 49] width 13 height 13
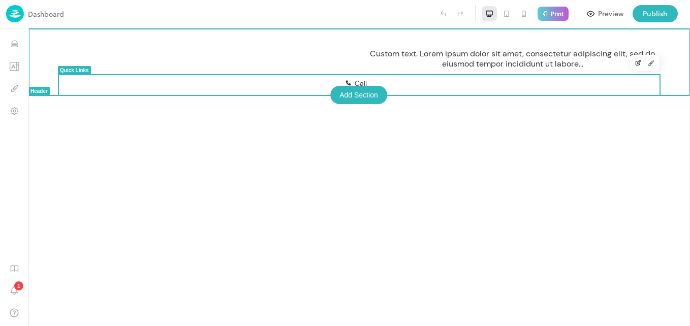
click at [353, 94] on div "Add Section" at bounding box center [358, 95] width 57 height 18
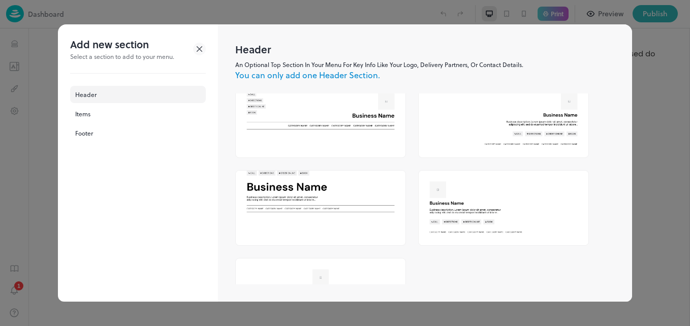
scroll to position [299, 0]
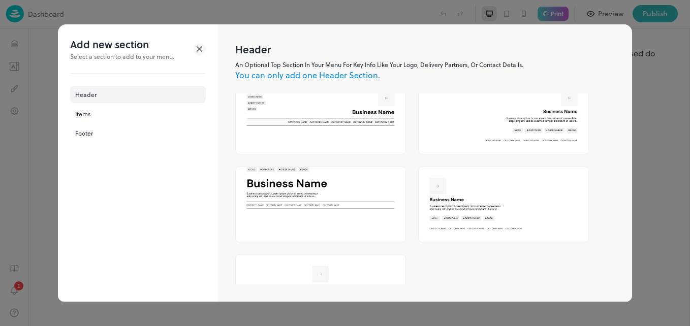
click at [478, 180] on img at bounding box center [504, 204] width 170 height 75
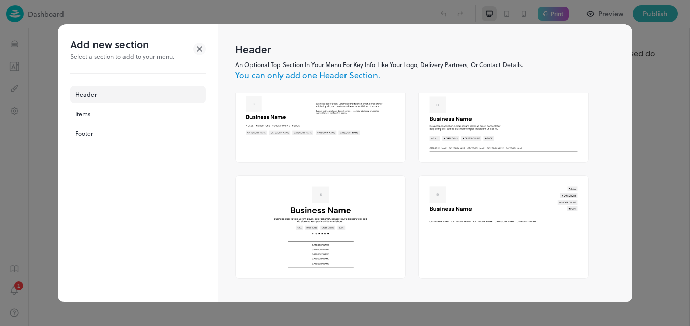
scroll to position [335, 0]
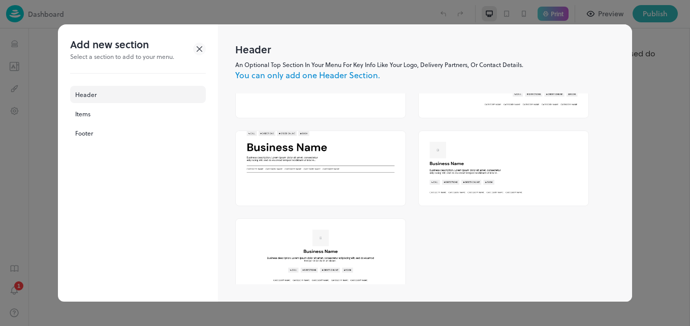
click at [263, 146] on img at bounding box center [321, 157] width 170 height 52
click at [322, 140] on img at bounding box center [321, 157] width 170 height 52
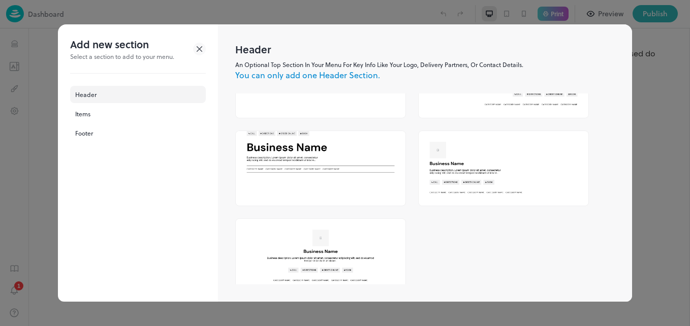
click at [322, 140] on img at bounding box center [321, 157] width 170 height 52
drag, startPoint x: 322, startPoint y: 140, endPoint x: 288, endPoint y: 142, distance: 33.6
click at [288, 142] on img at bounding box center [321, 157] width 170 height 52
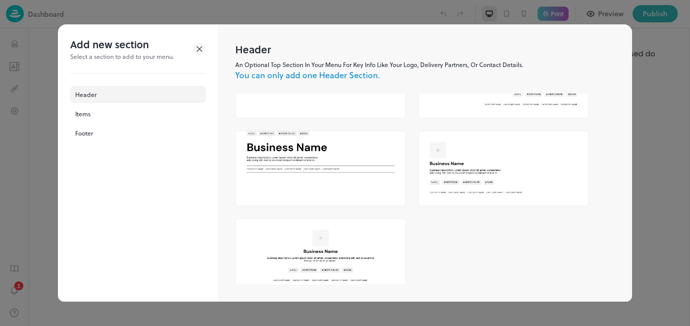
click at [298, 76] on p "You can only add one Header Section." at bounding box center [425, 75] width 380 height 12
click at [108, 116] on div "Items" at bounding box center [138, 113] width 136 height 17
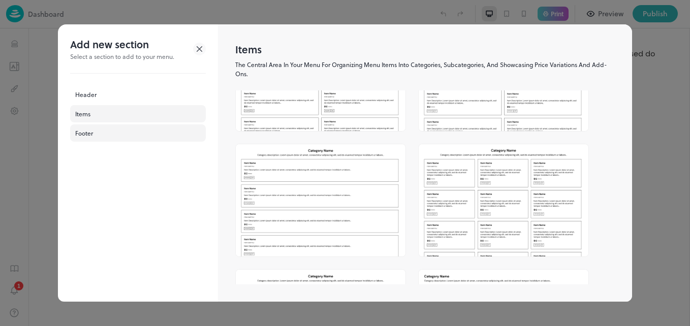
click at [95, 132] on div "Footer" at bounding box center [138, 132] width 136 height 17
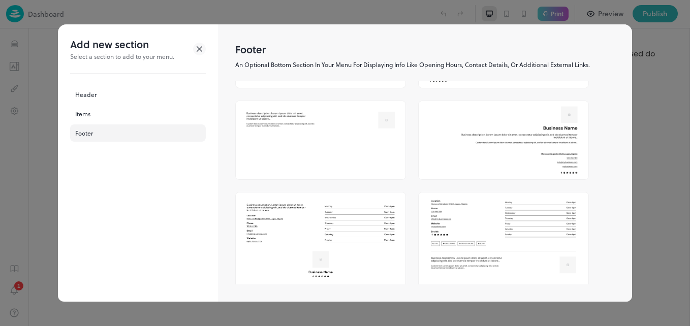
click at [199, 45] on icon at bounding box center [199, 49] width 13 height 13
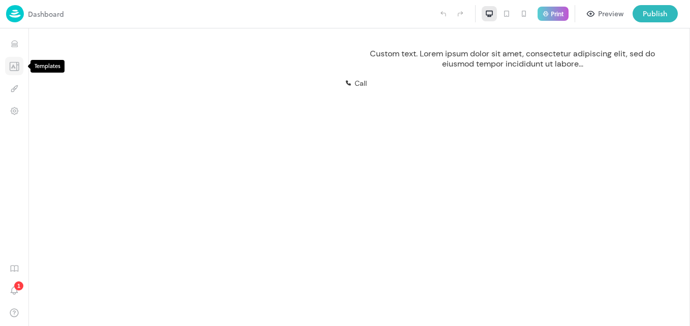
click at [15, 68] on icon "Templates" at bounding box center [14, 68] width 1 height 0
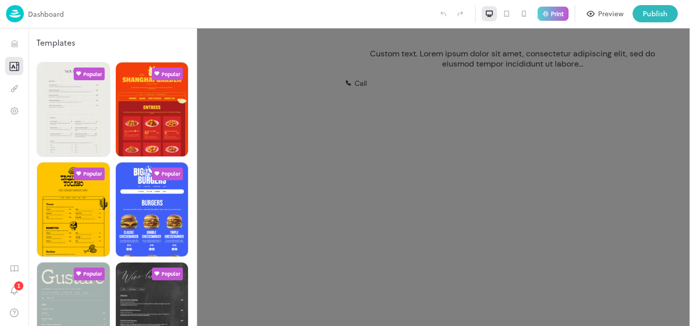
drag, startPoint x: 197, startPoint y: 90, endPoint x: 197, endPoint y: 132, distance: 41.2
click at [197, 132] on div at bounding box center [345, 163] width 690 height 326
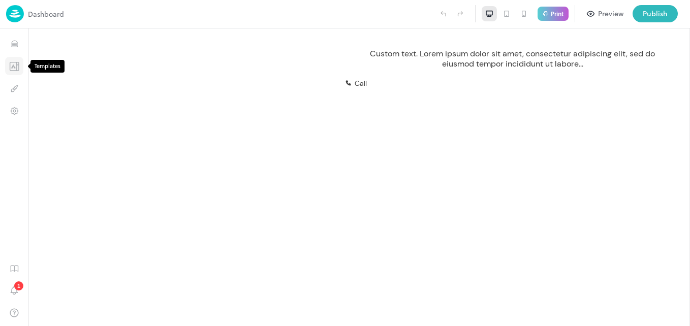
click at [14, 69] on icon "Templates" at bounding box center [14, 66] width 10 height 10
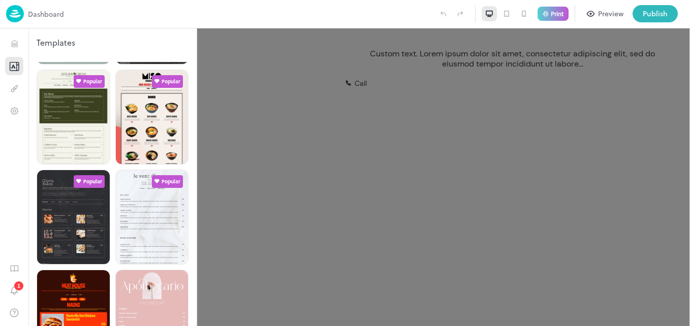
scroll to position [294, 0]
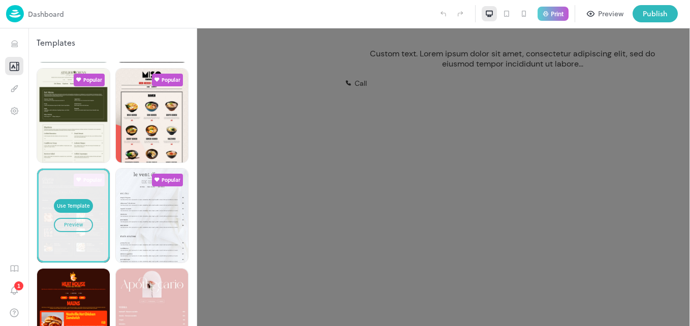
click at [75, 221] on div "Preview" at bounding box center [73, 225] width 19 height 8
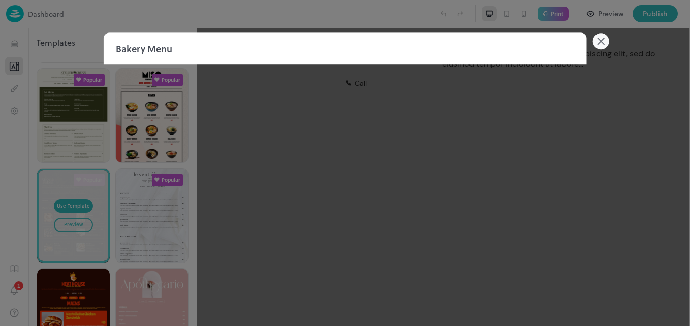
click at [595, 38] on icon at bounding box center [600, 41] width 16 height 16
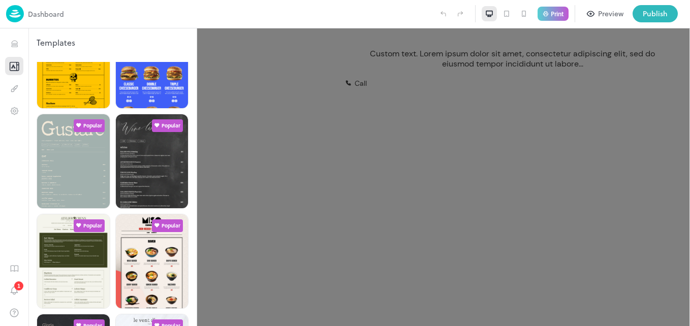
scroll to position [130, 0]
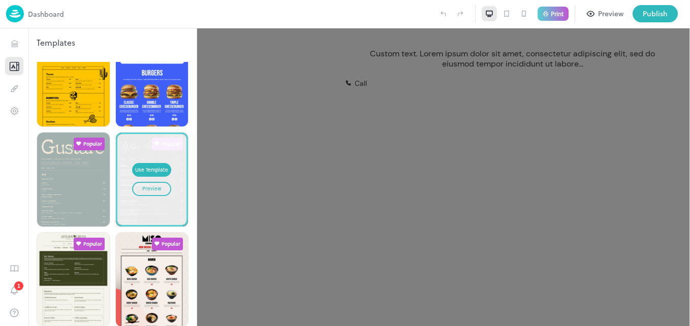
click at [148, 185] on div "Preview" at bounding box center [151, 189] width 19 height 8
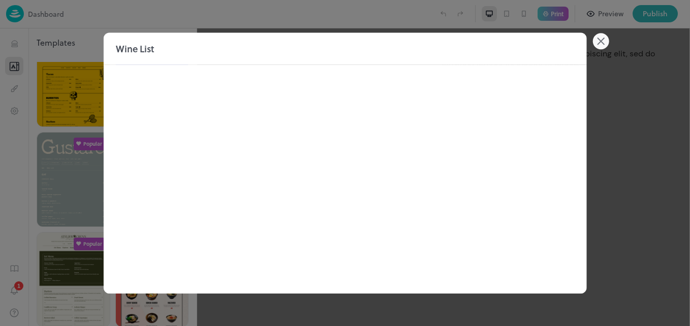
click at [602, 45] on icon at bounding box center [600, 41] width 16 height 16
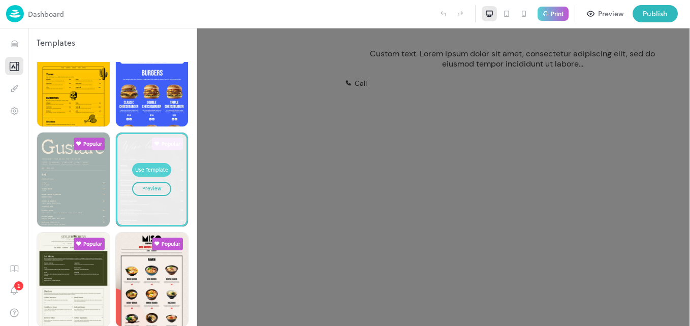
click at [153, 163] on button "Use Template" at bounding box center [151, 170] width 39 height 14
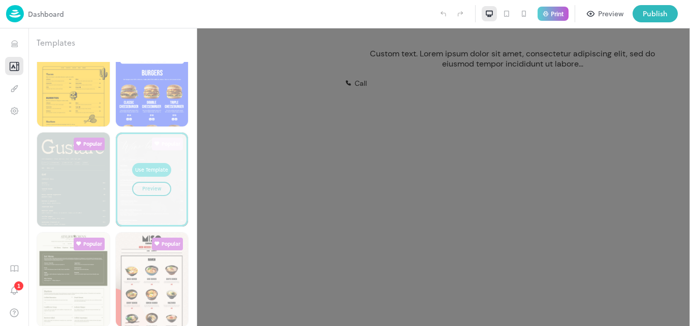
type input "**********"
type input "********"
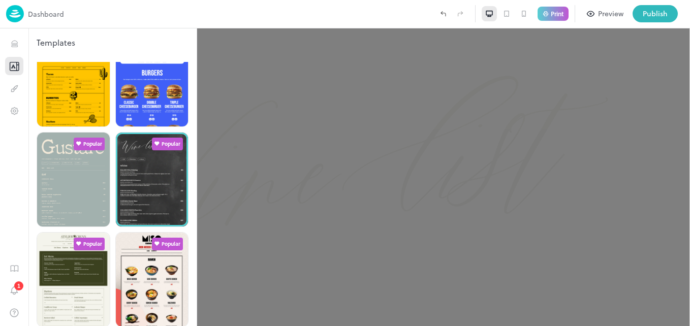
drag, startPoint x: 686, startPoint y: 224, endPoint x: 687, endPoint y: 91, distance: 133.1
click at [687, 91] on div at bounding box center [345, 163] width 690 height 326
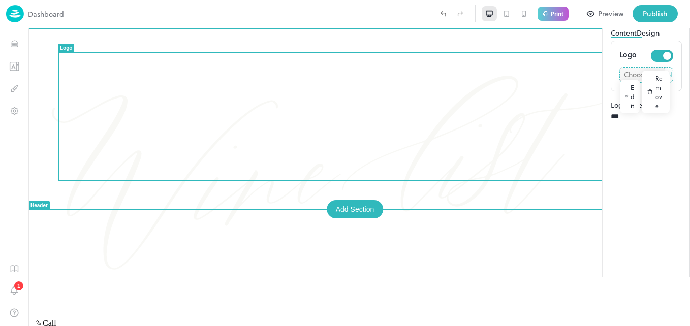
click at [129, 91] on img at bounding box center [329, 173] width 588 height 291
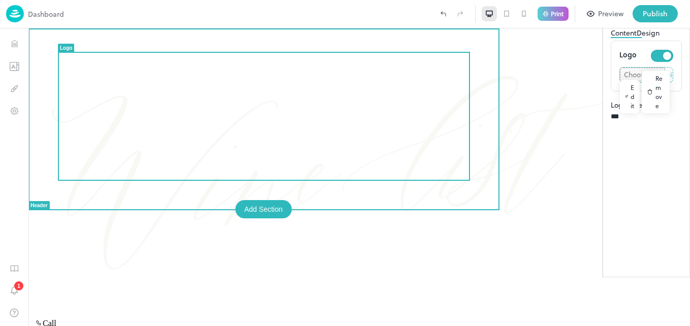
drag, startPoint x: 330, startPoint y: 97, endPoint x: 124, endPoint y: 93, distance: 205.8
click at [124, 93] on div at bounding box center [359, 173] width 649 height 291
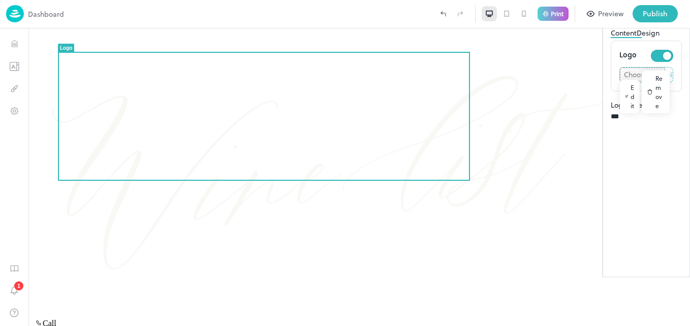
drag, startPoint x: 124, startPoint y: 93, endPoint x: 392, endPoint y: 88, distance: 268.3
click at [392, 88] on div at bounding box center [359, 173] width 649 height 291
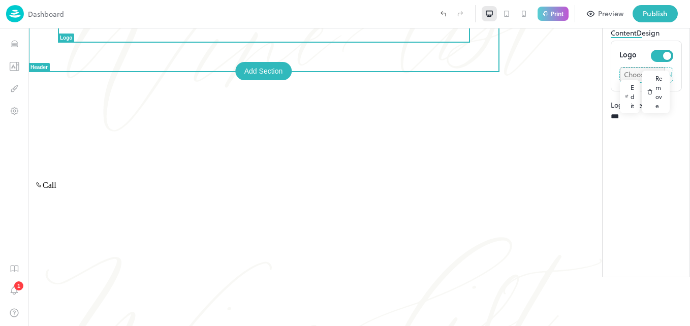
scroll to position [153, 0]
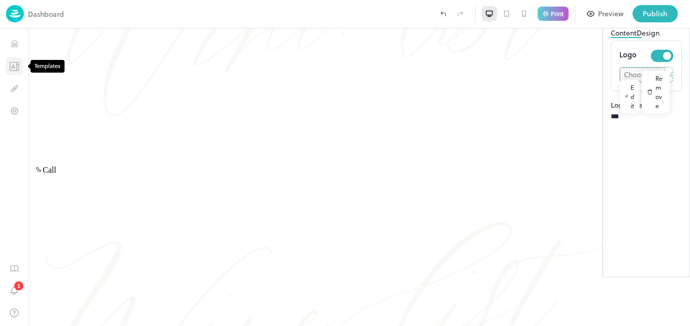
click at [17, 72] on button "Templates" at bounding box center [14, 66] width 18 height 18
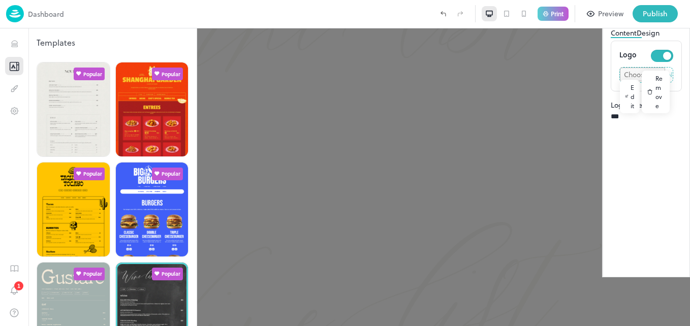
click at [504, 104] on div at bounding box center [345, 163] width 690 height 326
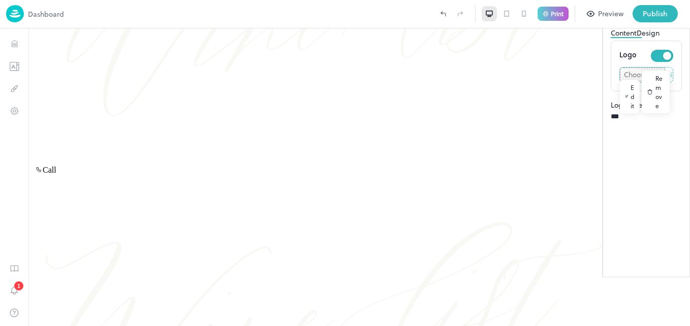
drag, startPoint x: 532, startPoint y: 133, endPoint x: 505, endPoint y: 150, distance: 33.1
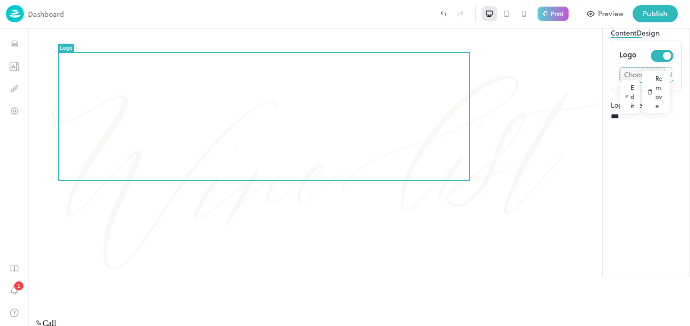
click at [637, 38] on button "Design" at bounding box center [648, 32] width 23 height 11
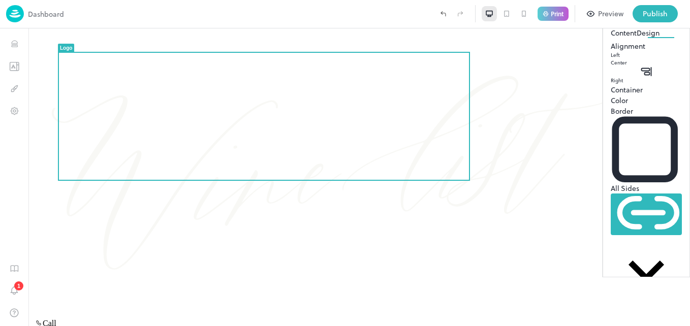
scroll to position [109, 0]
click at [18, 67] on icon "Templates" at bounding box center [14, 66] width 10 height 10
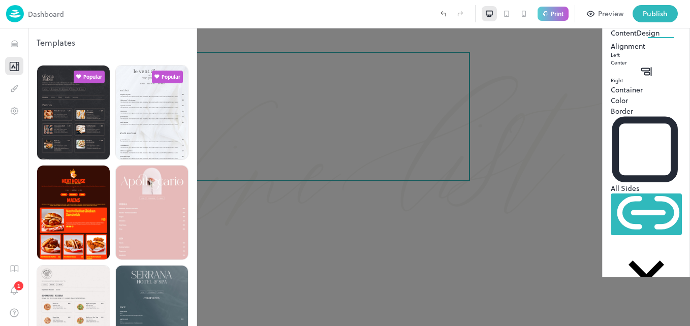
scroll to position [463, 0]
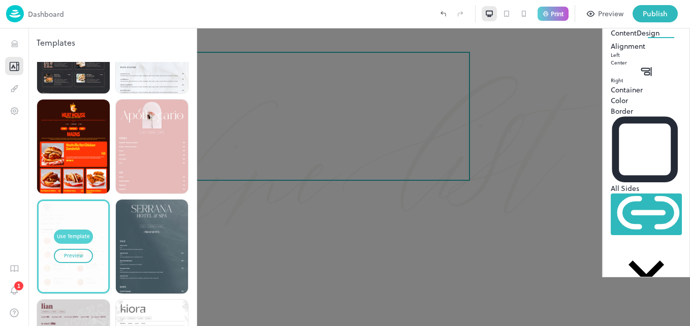
click at [76, 233] on div "Use Template" at bounding box center [73, 237] width 33 height 8
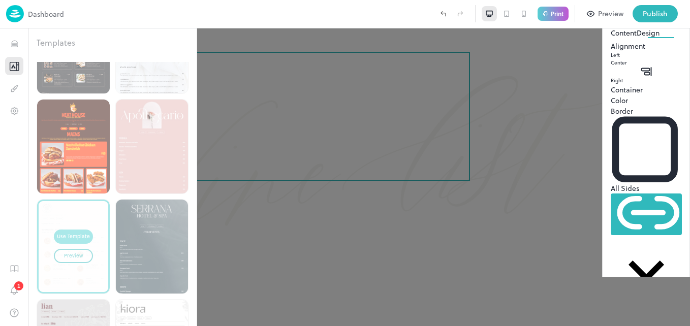
type input "**********"
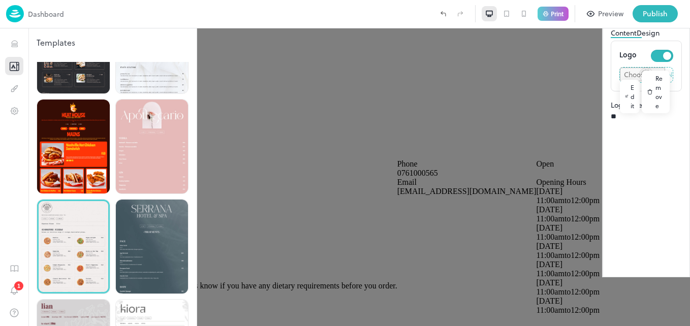
click at [304, 133] on div at bounding box center [345, 163] width 690 height 326
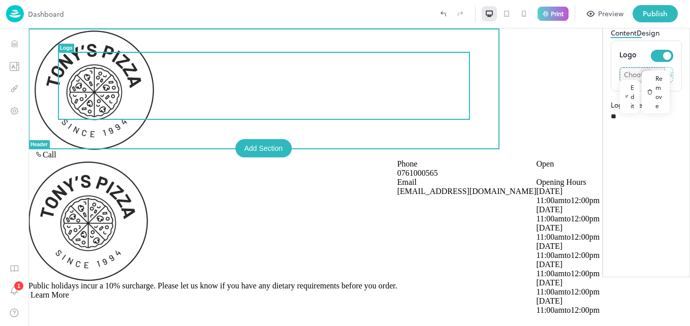
click at [309, 67] on div at bounding box center [359, 89] width 649 height 122
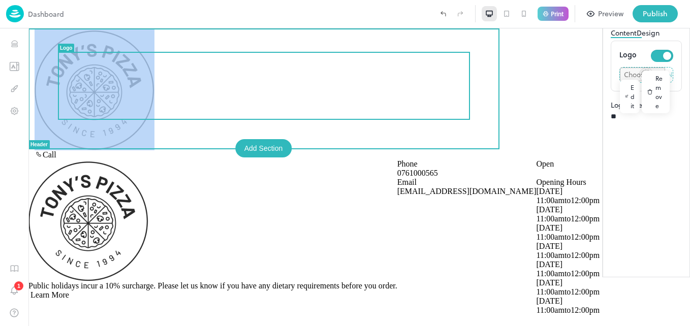
click at [309, 67] on div at bounding box center [359, 89] width 649 height 122
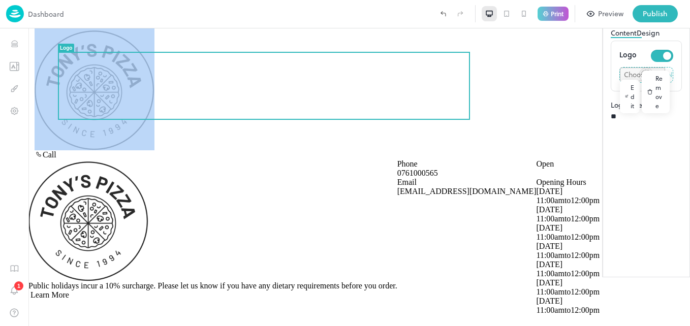
drag, startPoint x: 503, startPoint y: 88, endPoint x: 553, endPoint y: 96, distance: 50.3
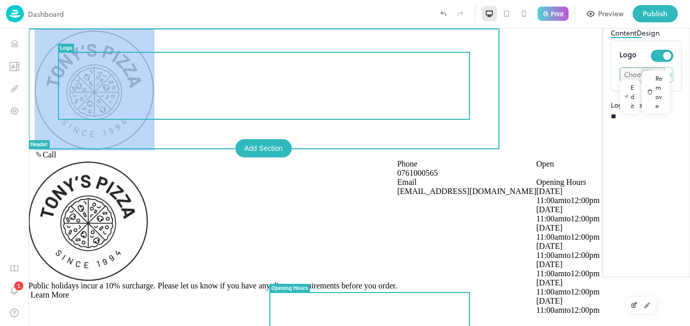
click at [536, 160] on div "Open" at bounding box center [568, 164] width 64 height 9
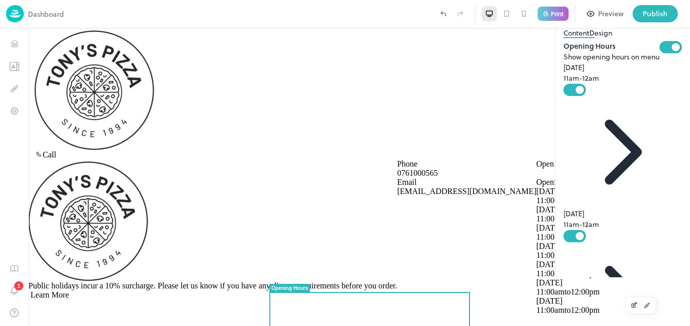
click at [563, 38] on button "Content" at bounding box center [576, 32] width 26 height 11
click at [589, 38] on button "Design" at bounding box center [600, 32] width 23 height 11
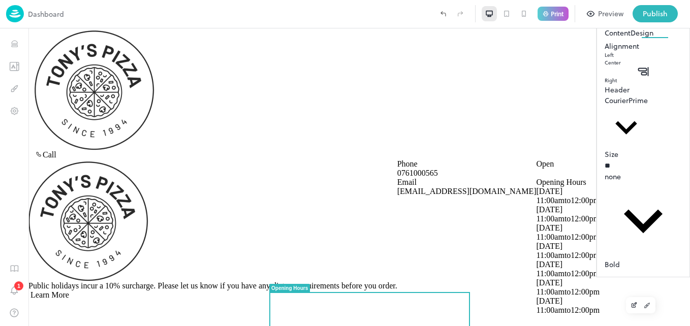
scroll to position [339, 0]
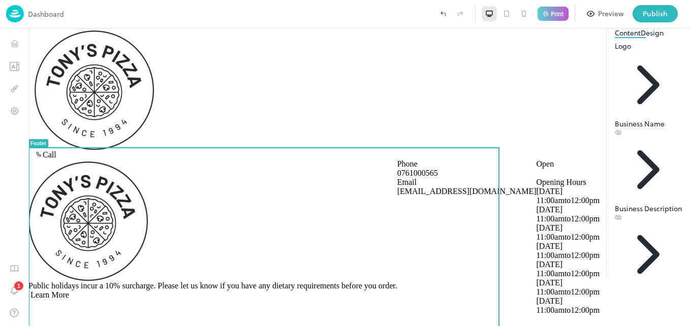
click at [401, 164] on div "Public holidays incur a 10% surcharge. Please let us know if you have any dieta…" at bounding box center [359, 237] width 662 height 155
click at [598, 11] on button "Preview" at bounding box center [605, 13] width 48 height 17
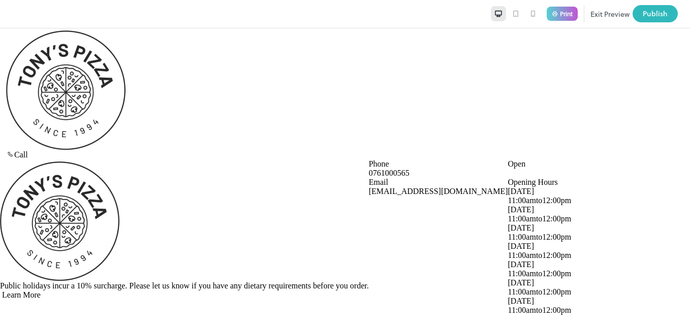
click at [606, 13] on button "Exit Preview" at bounding box center [609, 13] width 39 height 17
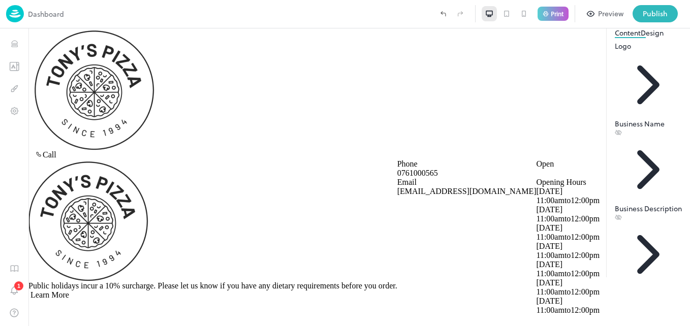
click at [674, 20] on icon at bounding box center [675, 18] width 5 height 5
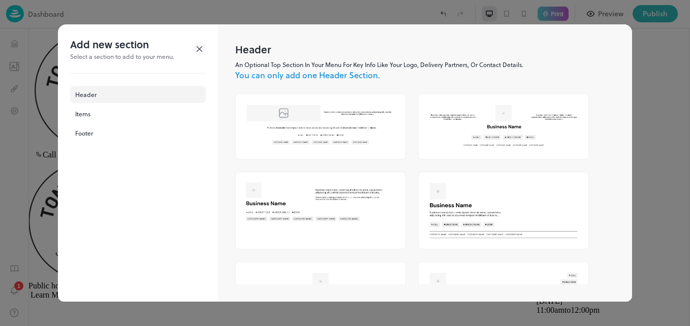
click at [200, 50] on icon at bounding box center [199, 49] width 13 height 13
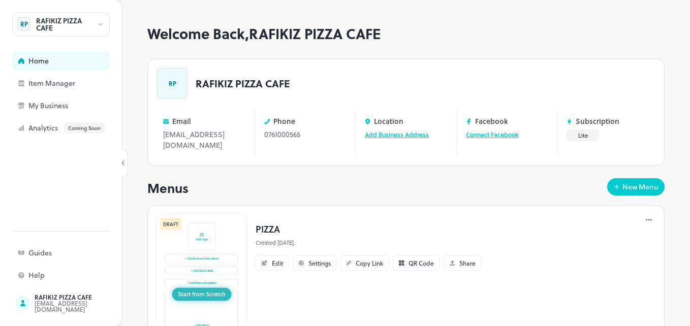
scroll to position [35, 0]
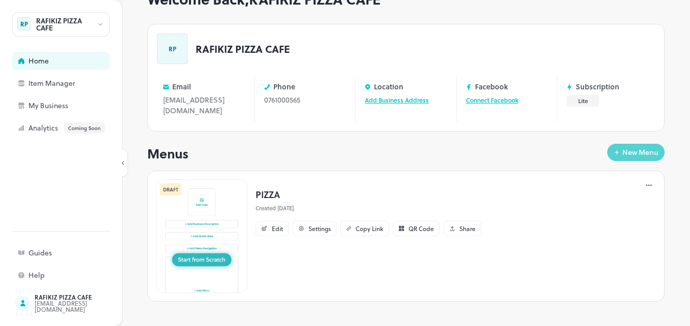
click at [628, 156] on div "New Menu" at bounding box center [640, 152] width 36 height 7
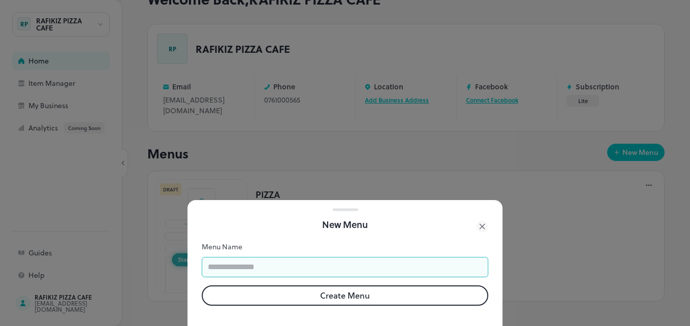
click at [412, 267] on input "text" at bounding box center [345, 267] width 287 height 20
type input "*********"
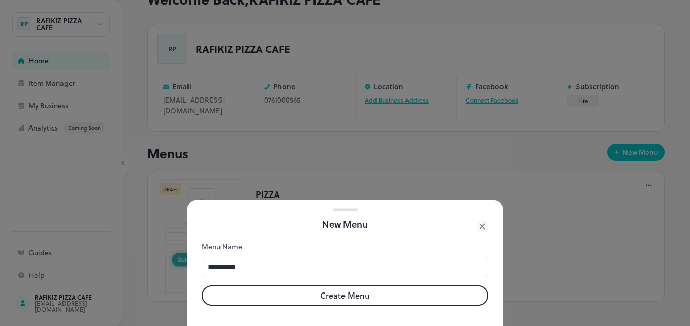
click at [369, 292] on button "Create Menu" at bounding box center [345, 296] width 287 height 20
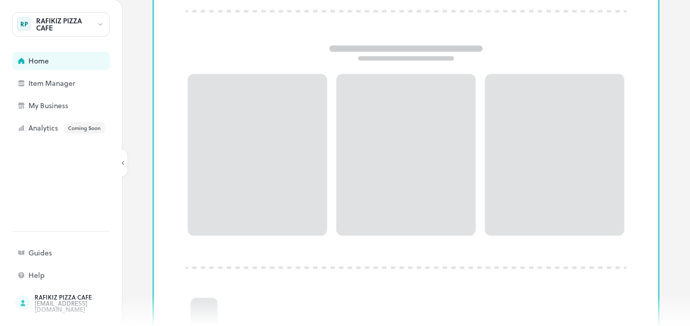
scroll to position [243, 0]
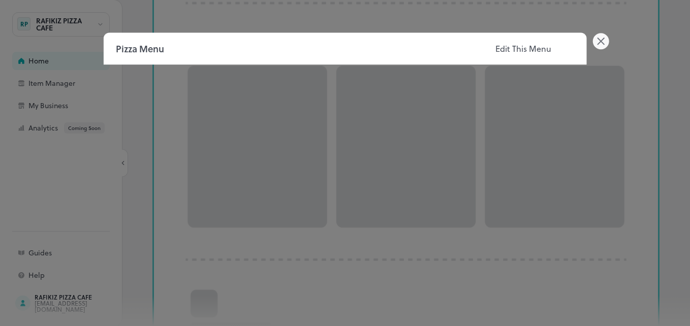
click at [603, 37] on icon at bounding box center [600, 41] width 16 height 16
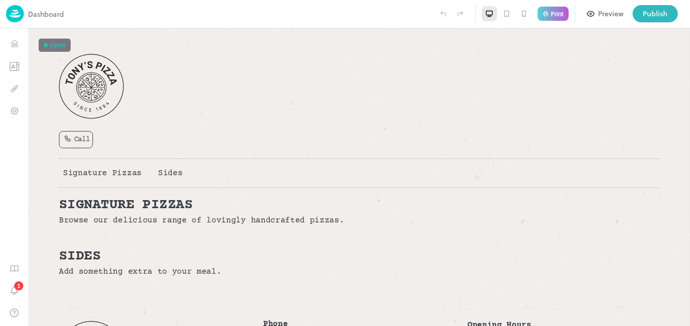
drag, startPoint x: 684, startPoint y: 68, endPoint x: 718, endPoint y: 71, distance: 33.7
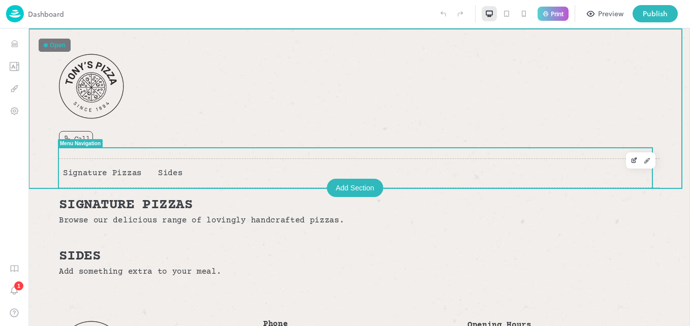
click at [127, 170] on span "Signature Pizzas" at bounding box center [102, 173] width 79 height 9
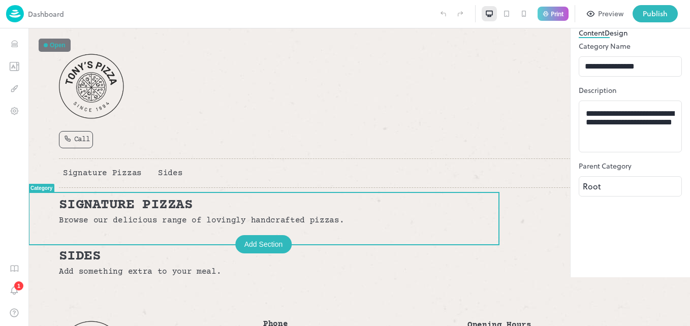
click at [118, 212] on p "Signature Pizzas" at bounding box center [359, 205] width 601 height 14
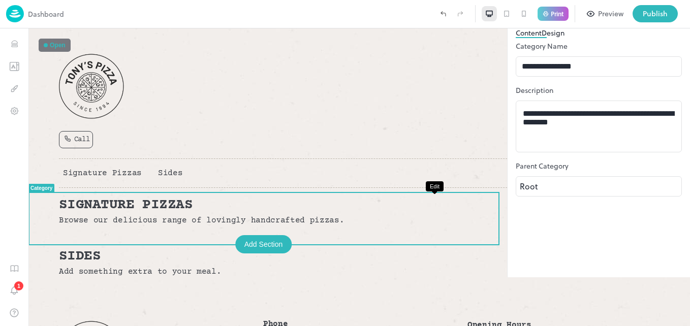
click at [618, 206] on button "Edit" at bounding box center [624, 205] width 13 height 13
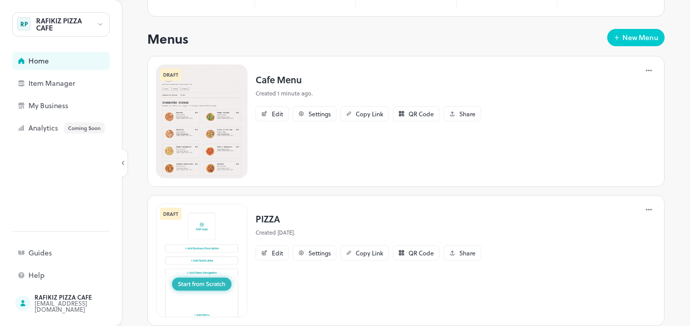
scroll to position [91, 0]
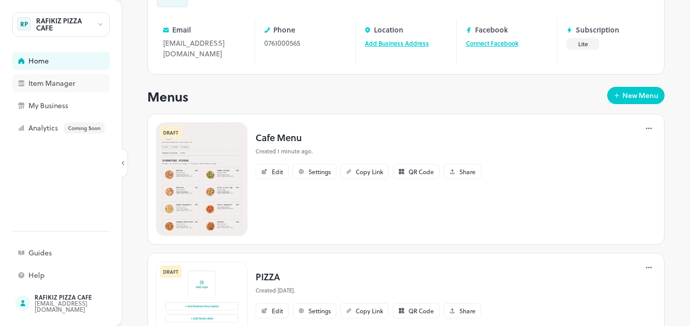
click at [54, 88] on div "Item Manager" at bounding box center [61, 83] width 98 height 18
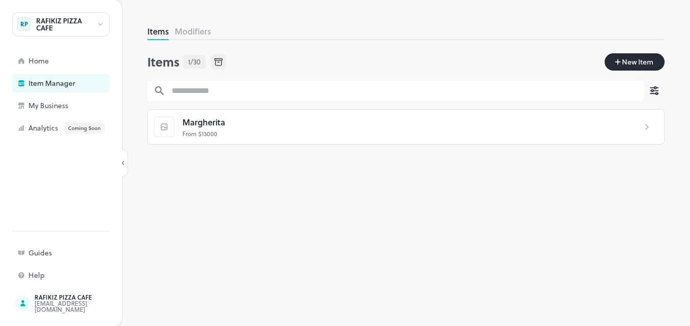
click at [210, 30] on button "Modifiers" at bounding box center [193, 31] width 36 height 12
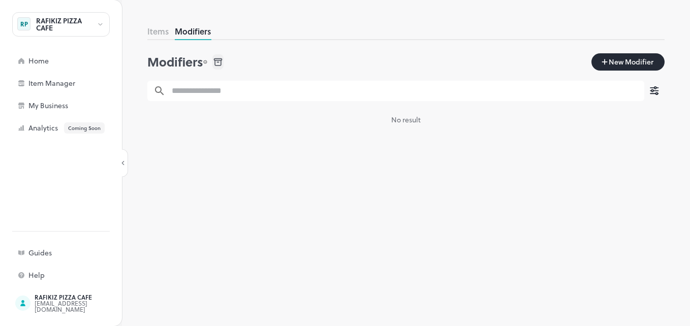
click at [159, 32] on button "Items" at bounding box center [157, 31] width 21 height 12
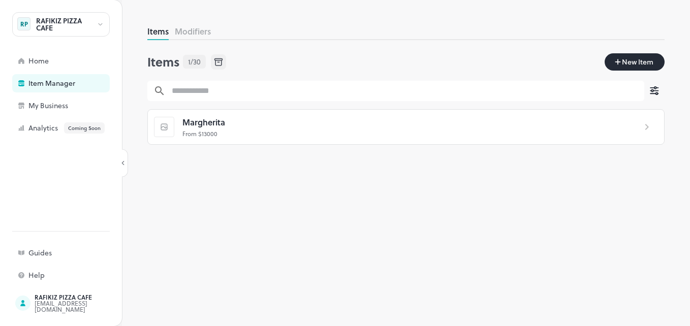
click at [469, 66] on div "Items 1/30 New Item" at bounding box center [405, 63] width 517 height 36
click at [645, 128] on icon at bounding box center [647, 127] width 12 height 12
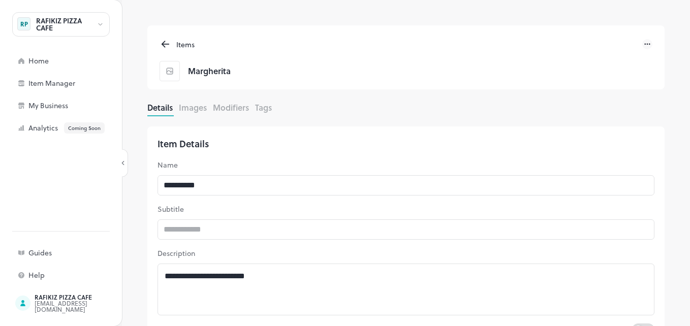
click at [168, 39] on div "Items Margherita" at bounding box center [405, 57] width 517 height 64
click at [168, 39] on icon at bounding box center [166, 44] width 12 height 12
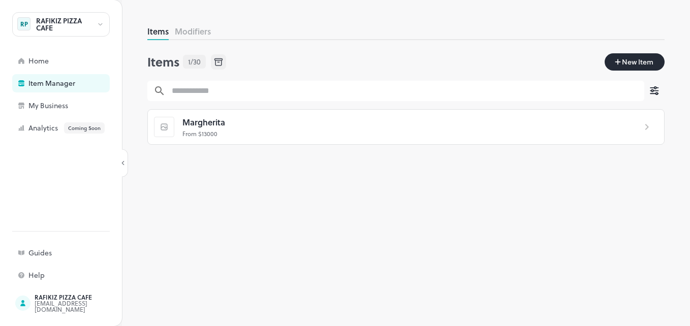
click at [650, 61] on span "New Item" at bounding box center [638, 61] width 34 height 11
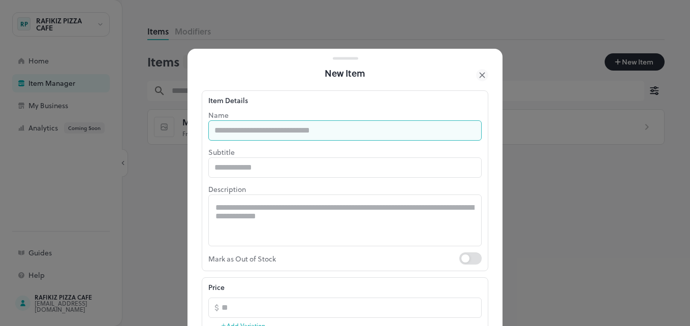
click at [280, 125] on input "text" at bounding box center [344, 130] width 273 height 20
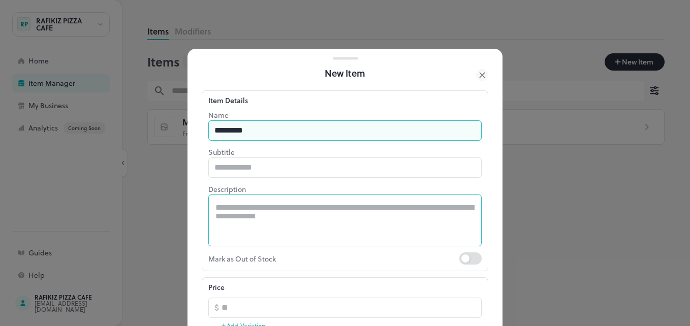
type input "*********"
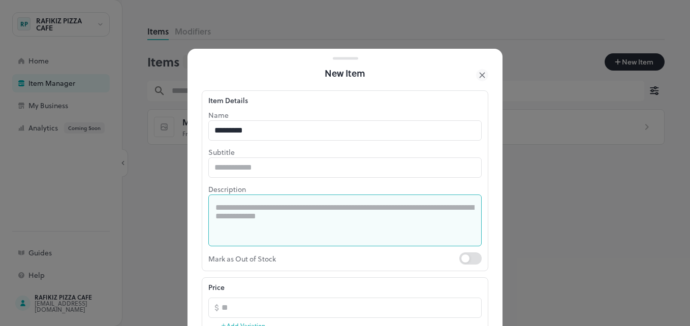
click at [233, 206] on textarea at bounding box center [344, 220] width 259 height 35
type textarea "**********"
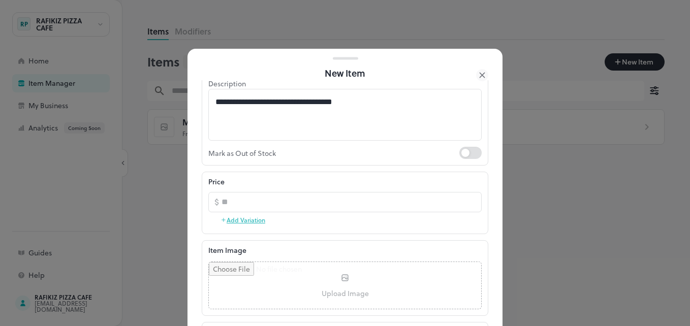
scroll to position [118, 0]
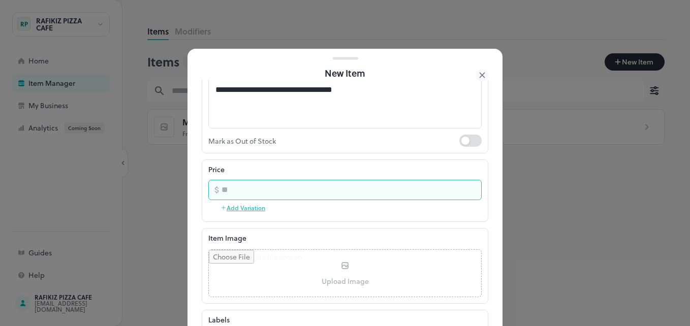
click at [276, 187] on input "number" at bounding box center [352, 190] width 260 height 20
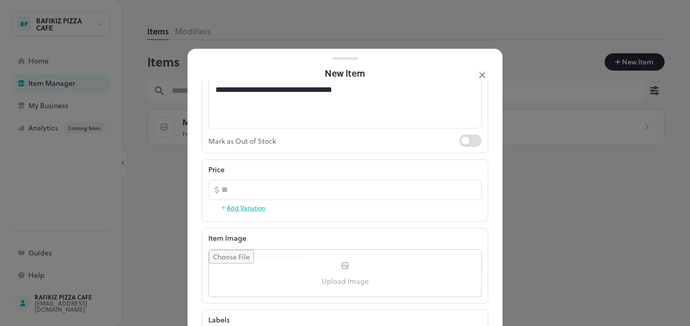
click at [240, 207] on button "Add Variation" at bounding box center [243, 207] width 45 height 15
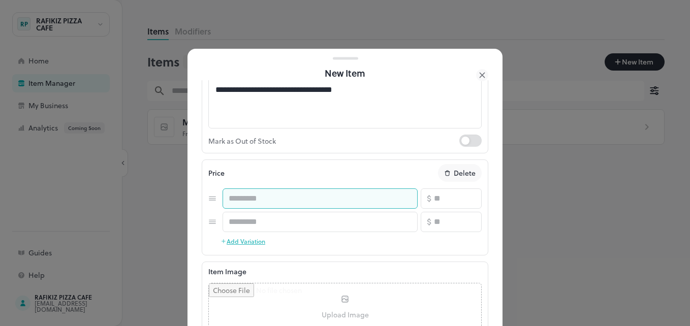
click at [257, 200] on input "text" at bounding box center [320, 199] width 195 height 20
type input "*"
type input "******"
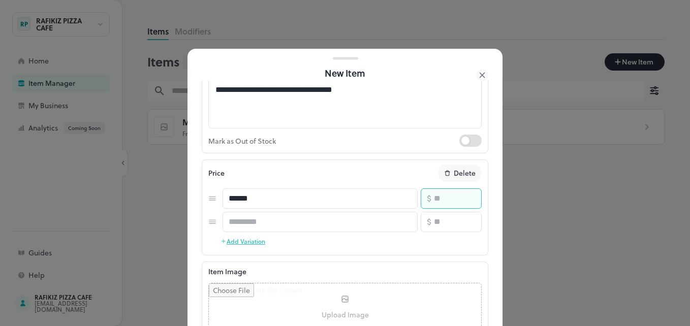
click at [440, 197] on input "number" at bounding box center [458, 199] width 48 height 20
type input "*****"
click at [435, 223] on input "number" at bounding box center [458, 222] width 48 height 20
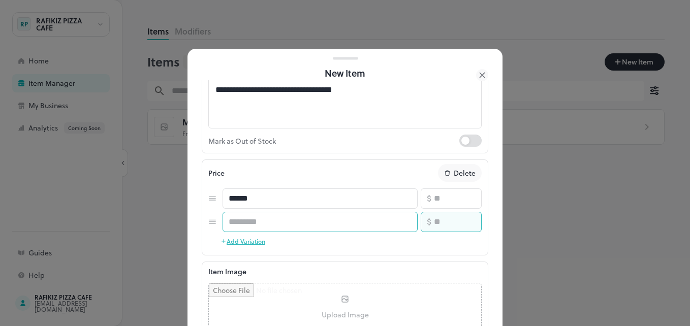
type input "*****"
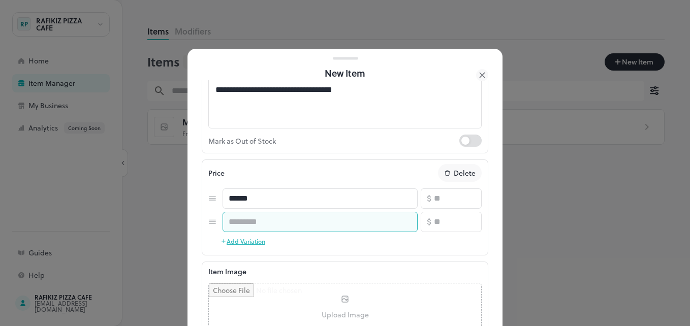
click at [370, 220] on input "text" at bounding box center [320, 222] width 195 height 20
type input "*****"
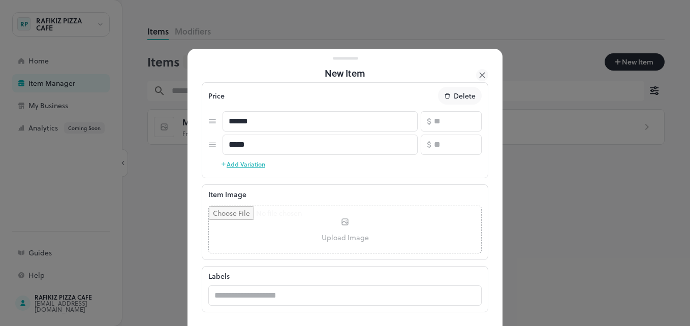
scroll to position [244, 0]
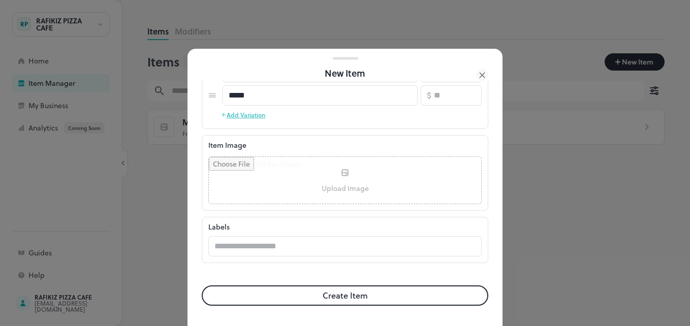
click at [348, 301] on button "Create Item" at bounding box center [345, 296] width 287 height 20
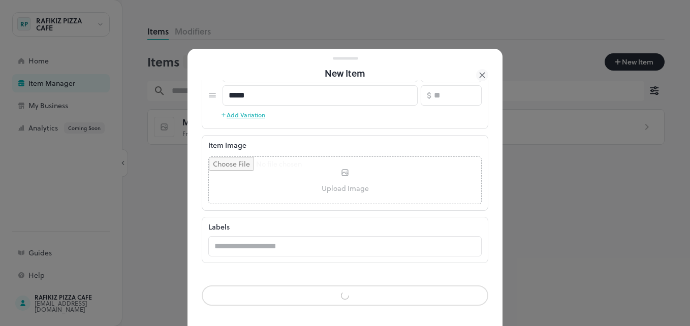
scroll to position [243, 0]
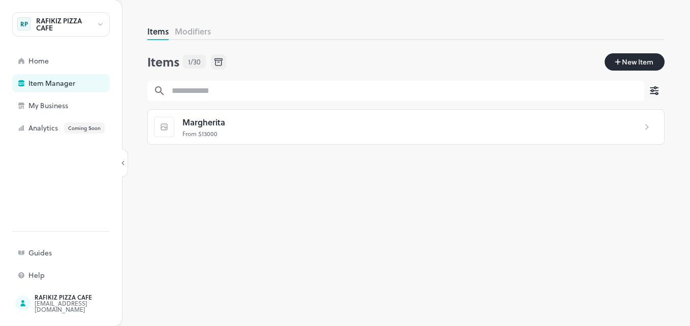
scroll to position [244, 0]
click at [77, 105] on div "My Business" at bounding box center [79, 105] width 102 height 7
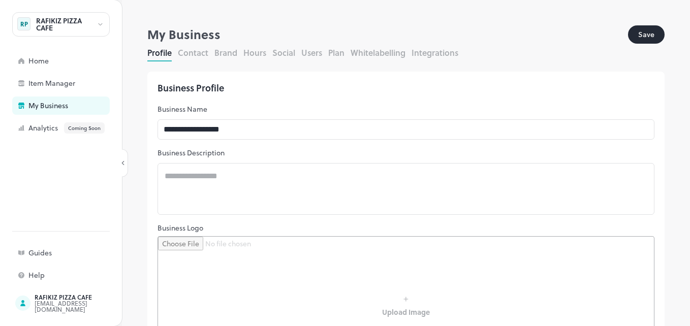
click at [645, 29] on button "Save" at bounding box center [646, 34] width 37 height 18
click at [53, 60] on div "Home" at bounding box center [79, 60] width 102 height 7
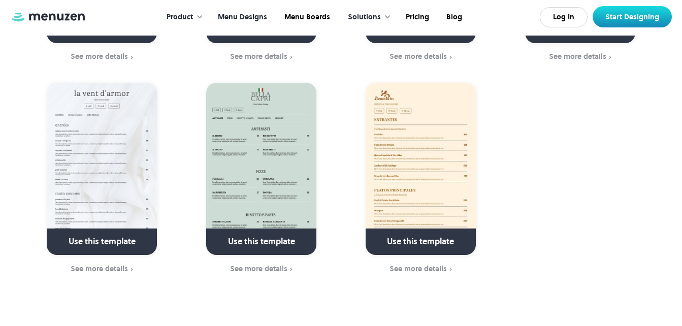
scroll to position [3400, 0]
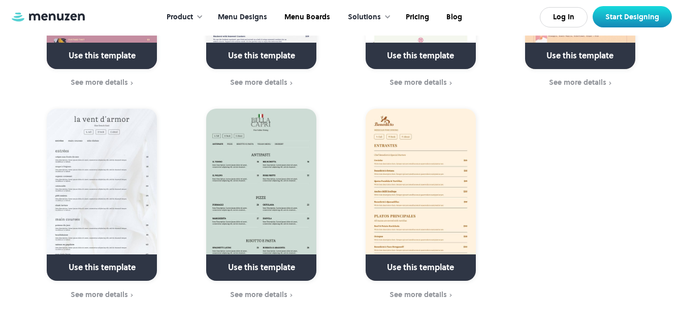
click at [476, 125] on img at bounding box center [421, 195] width 110 height 172
